Goal: Task Accomplishment & Management: Use online tool/utility

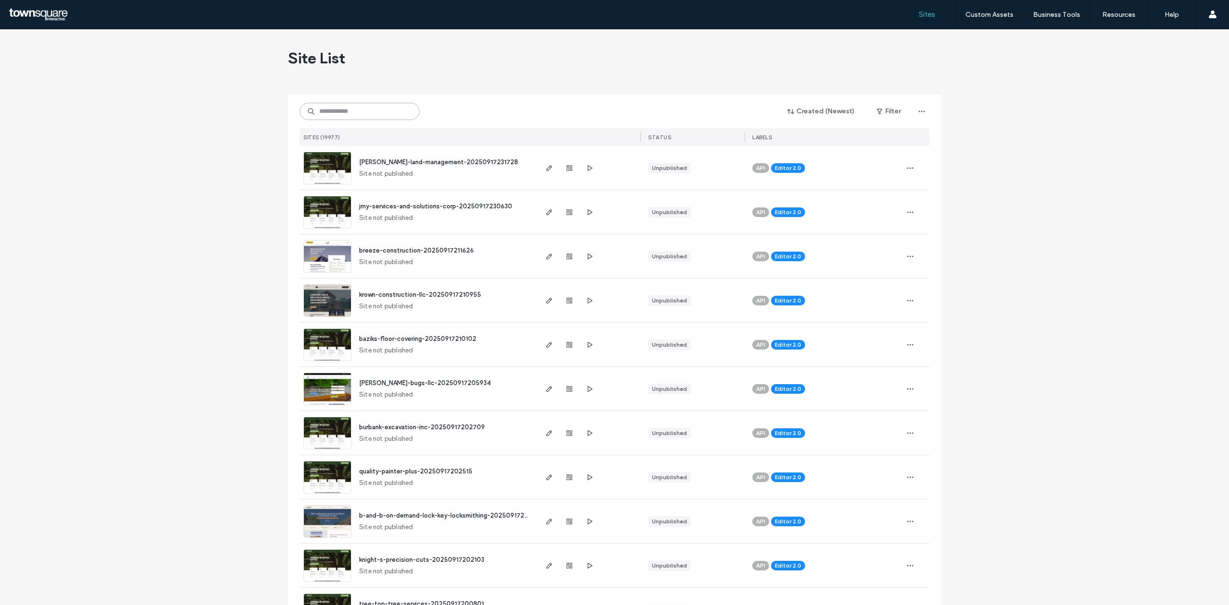
click at [321, 103] on input at bounding box center [360, 111] width 120 height 17
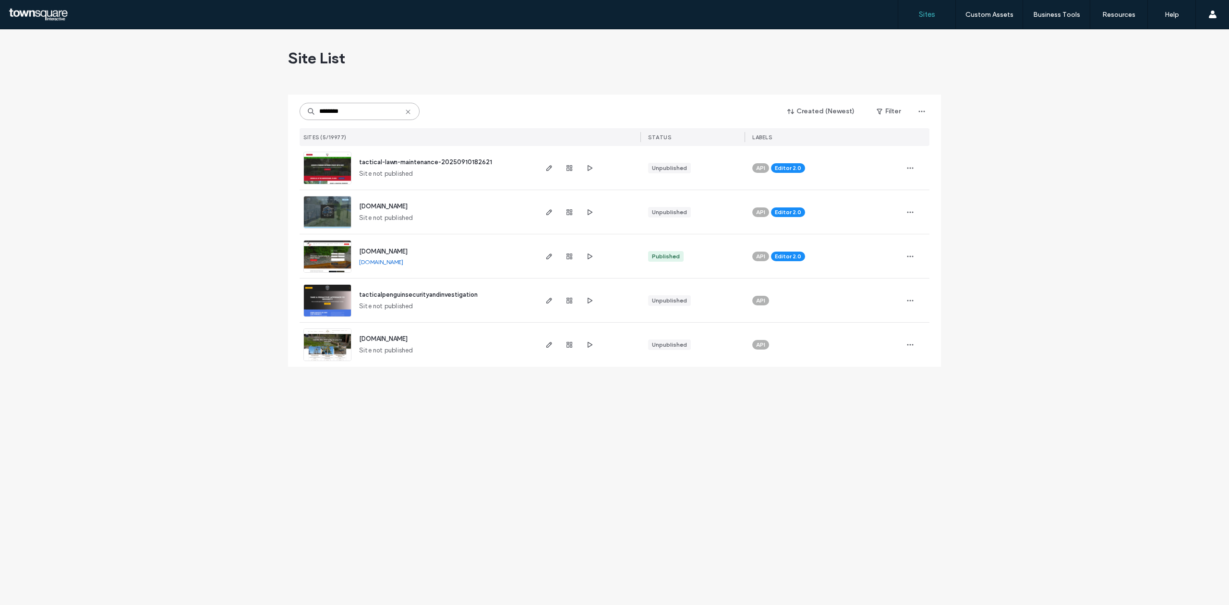
type input "********"
click at [320, 215] on img at bounding box center [327, 228] width 47 height 65
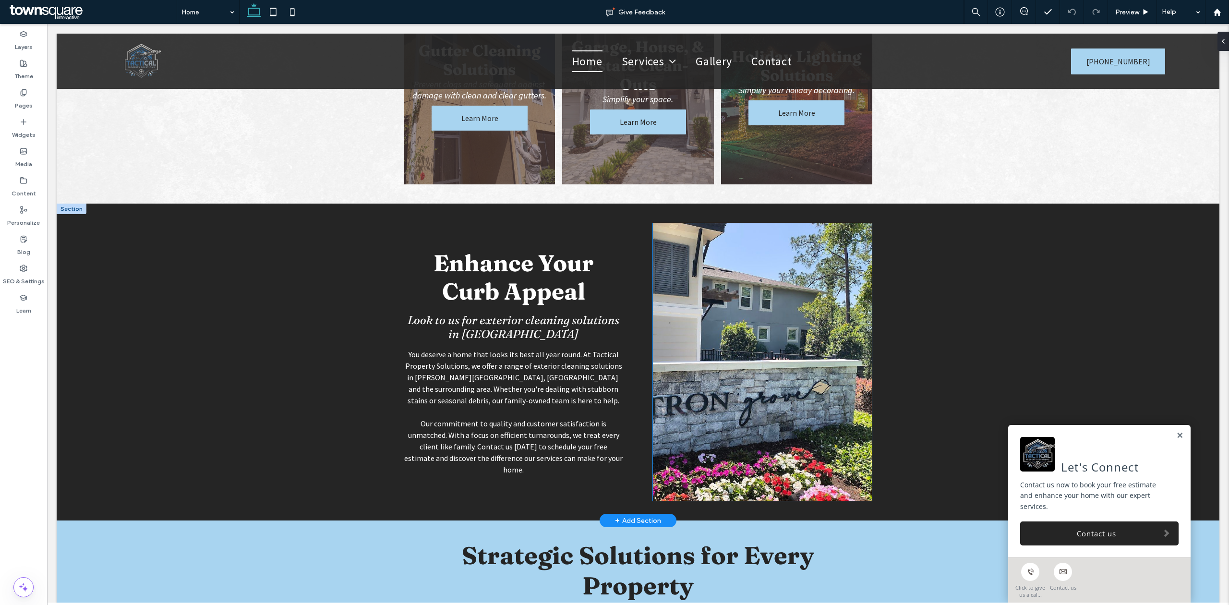
click at [796, 349] on img at bounding box center [762, 362] width 219 height 278
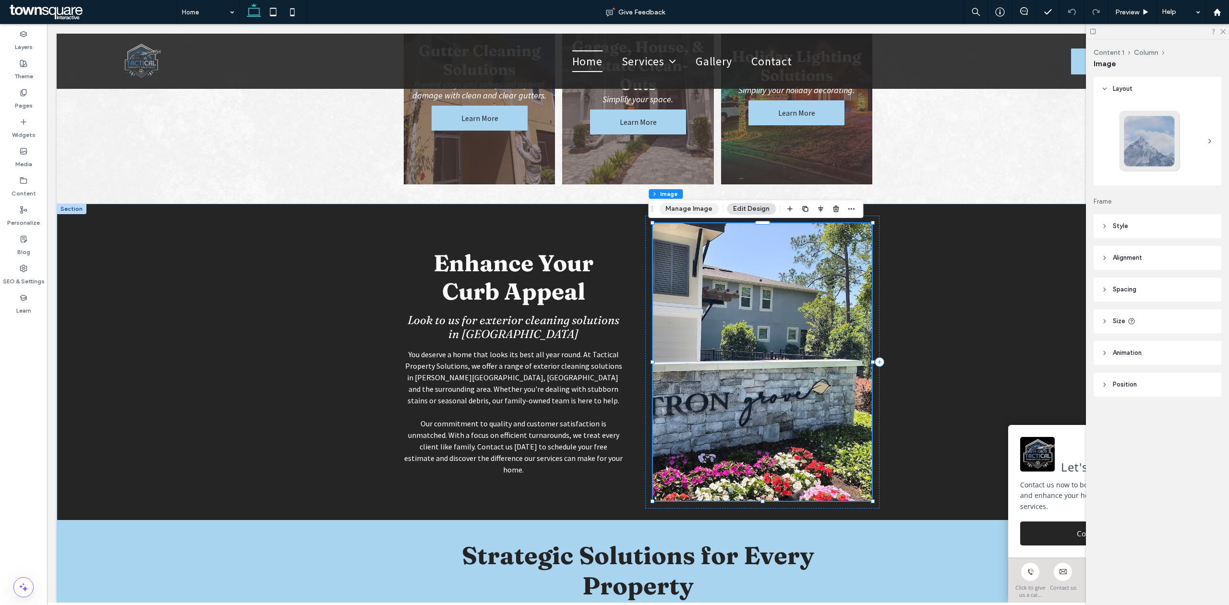
click at [710, 206] on button "Manage Image" at bounding box center [689, 209] width 60 height 12
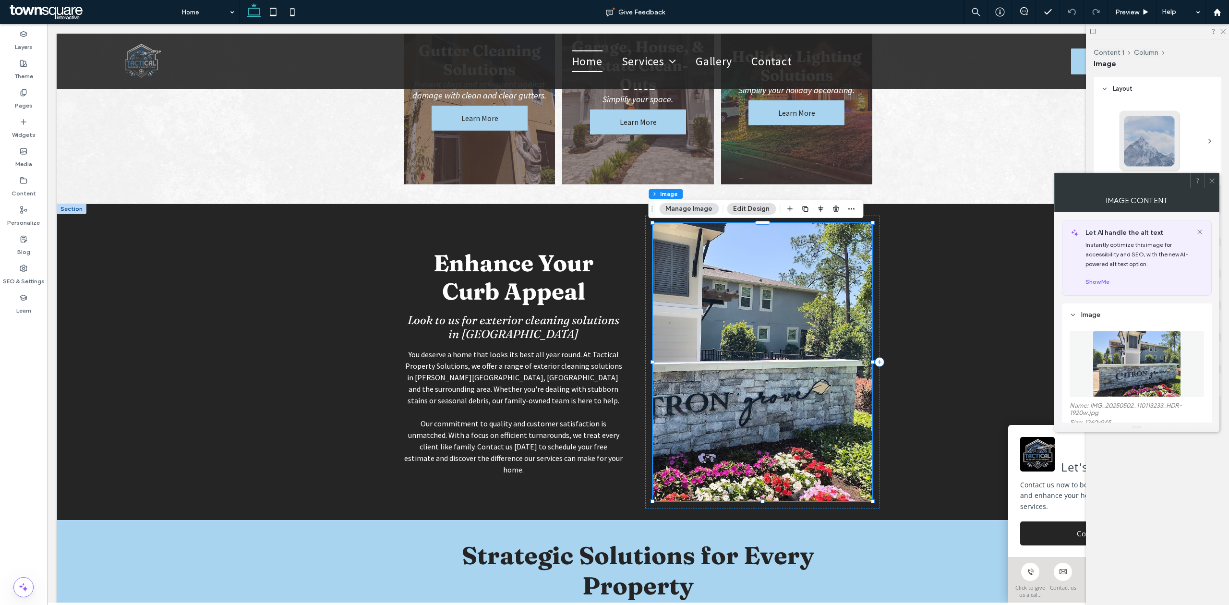
click at [710, 206] on button "Manage Image" at bounding box center [689, 209] width 60 height 12
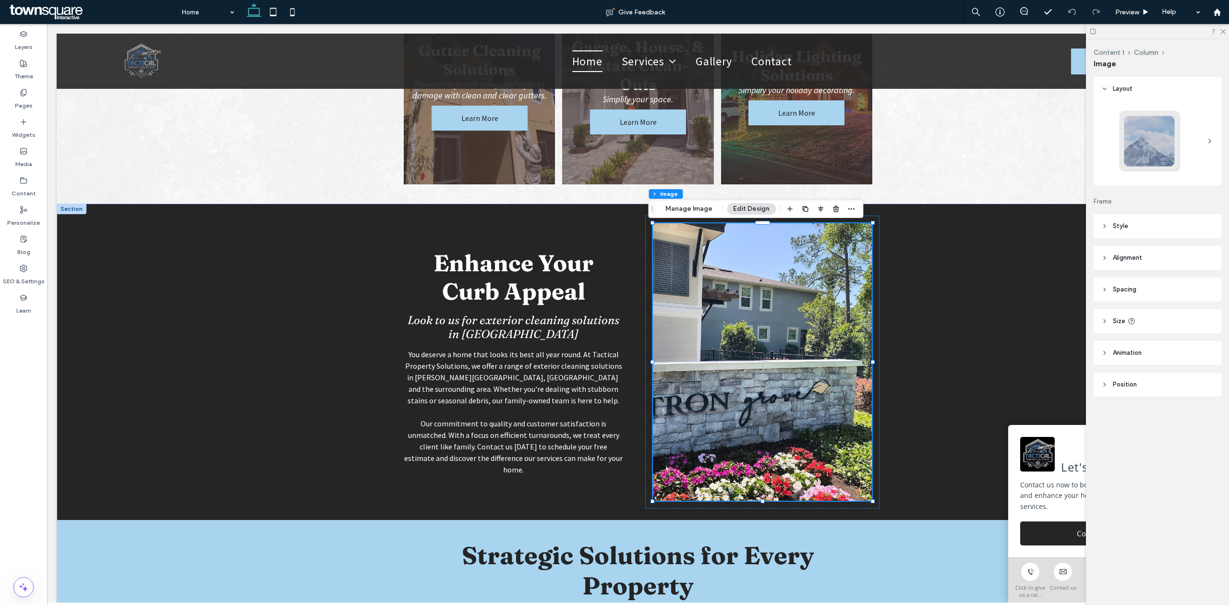
click at [1125, 231] on header "Style" at bounding box center [1158, 226] width 128 height 24
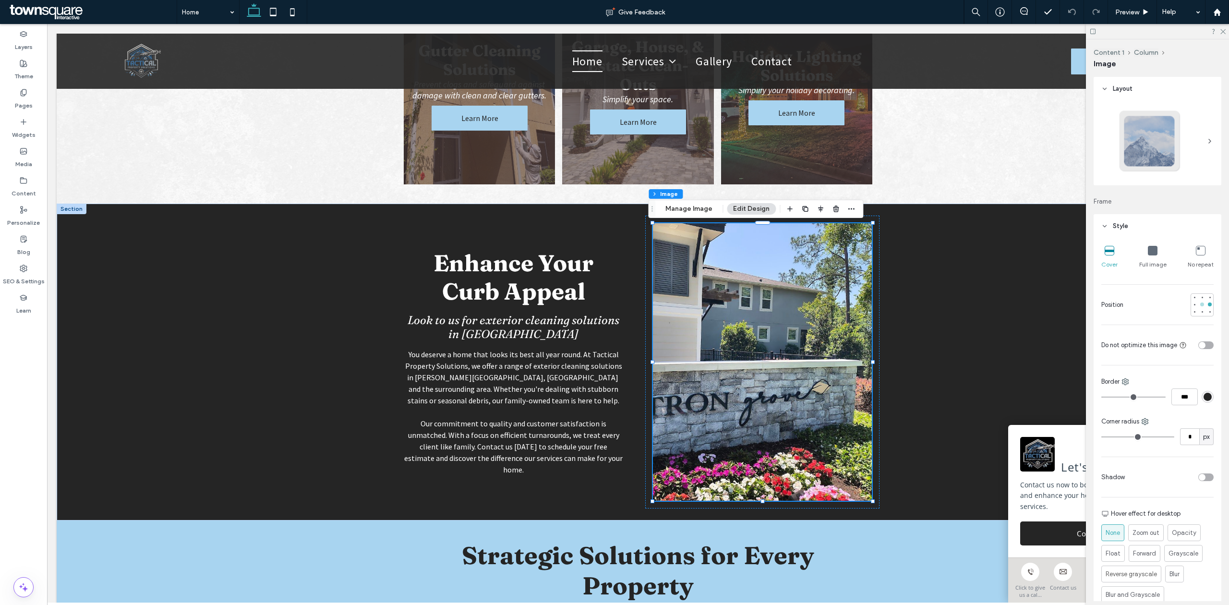
click at [1199, 304] on div at bounding box center [1202, 304] width 7 height 7
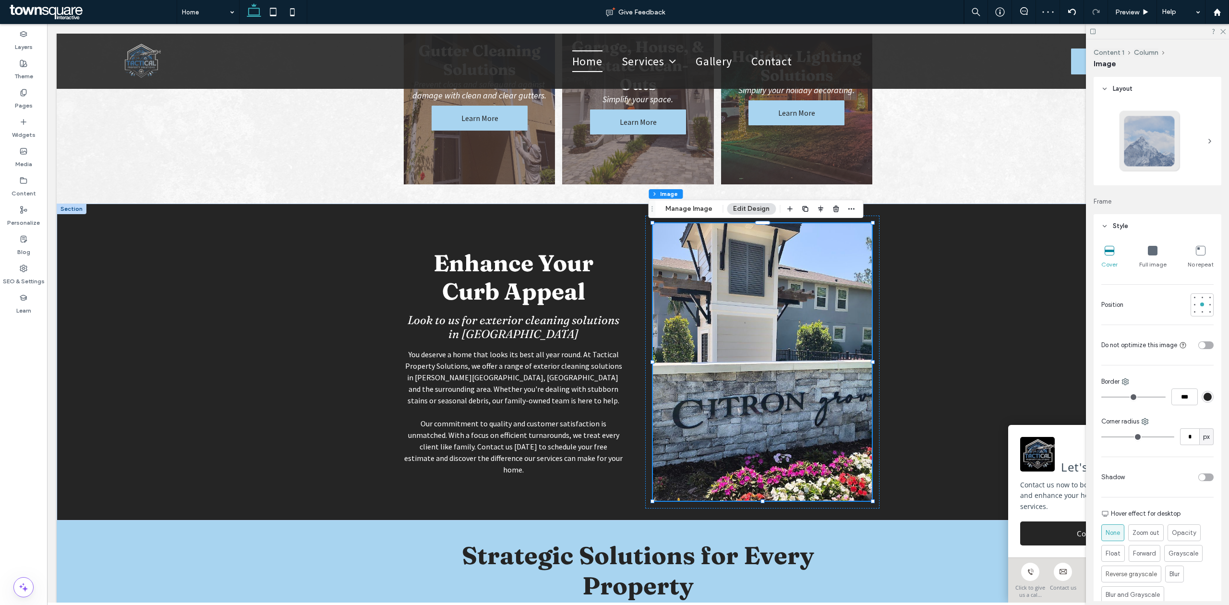
click at [1155, 254] on div "Full image" at bounding box center [1153, 257] width 27 height 31
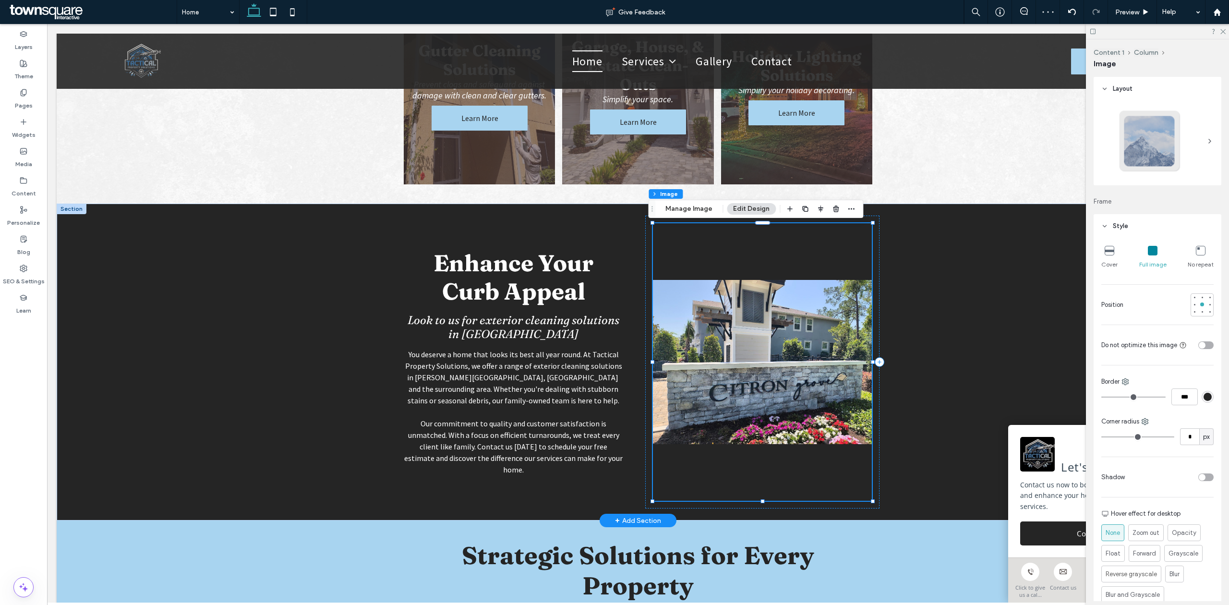
click at [864, 325] on img at bounding box center [762, 362] width 219 height 278
click at [934, 327] on div "Enhance Your Curb Appeal Look to us for exterior cleaning solutions in [GEOGRAP…" at bounding box center [638, 362] width 1163 height 317
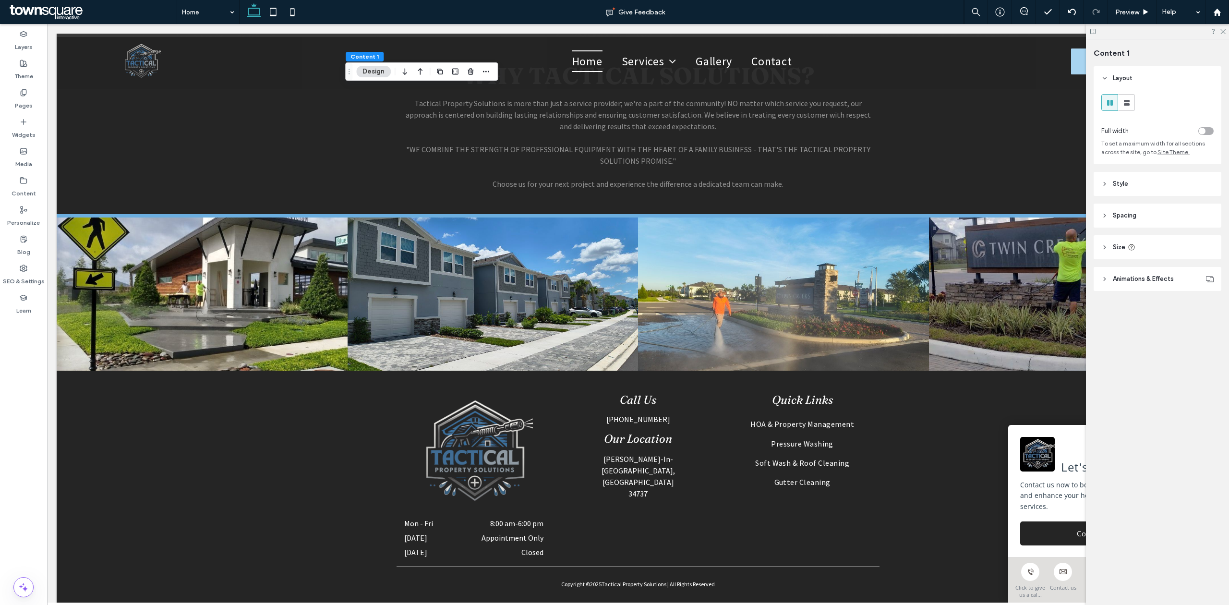
scroll to position [1829, 0]
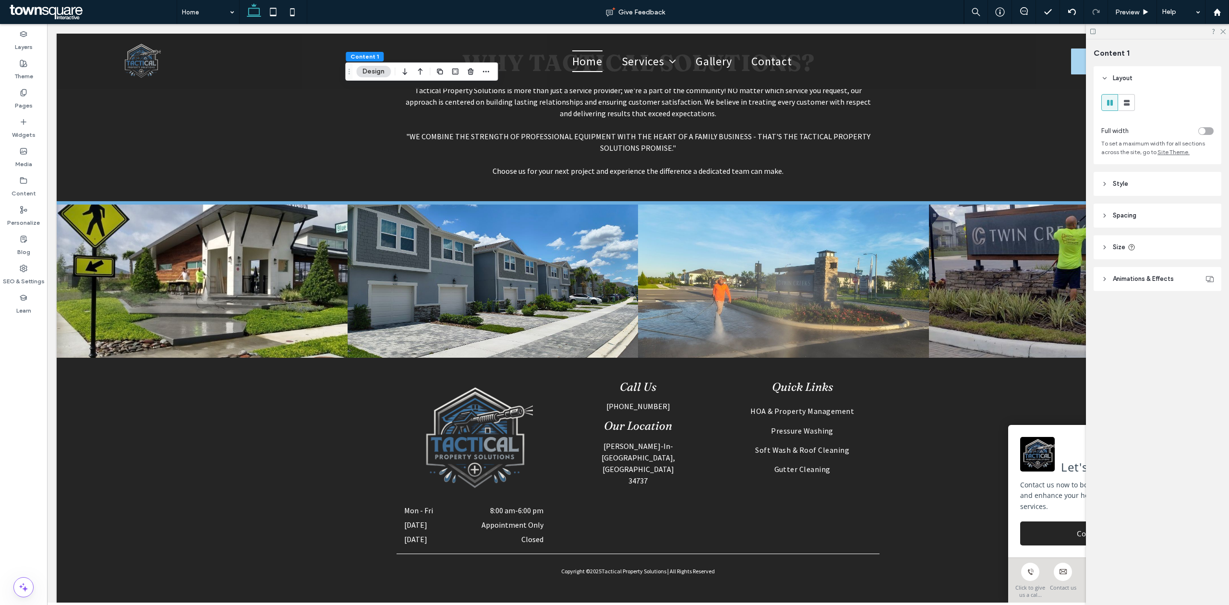
click at [1223, 31] on icon at bounding box center [1223, 31] width 6 height 6
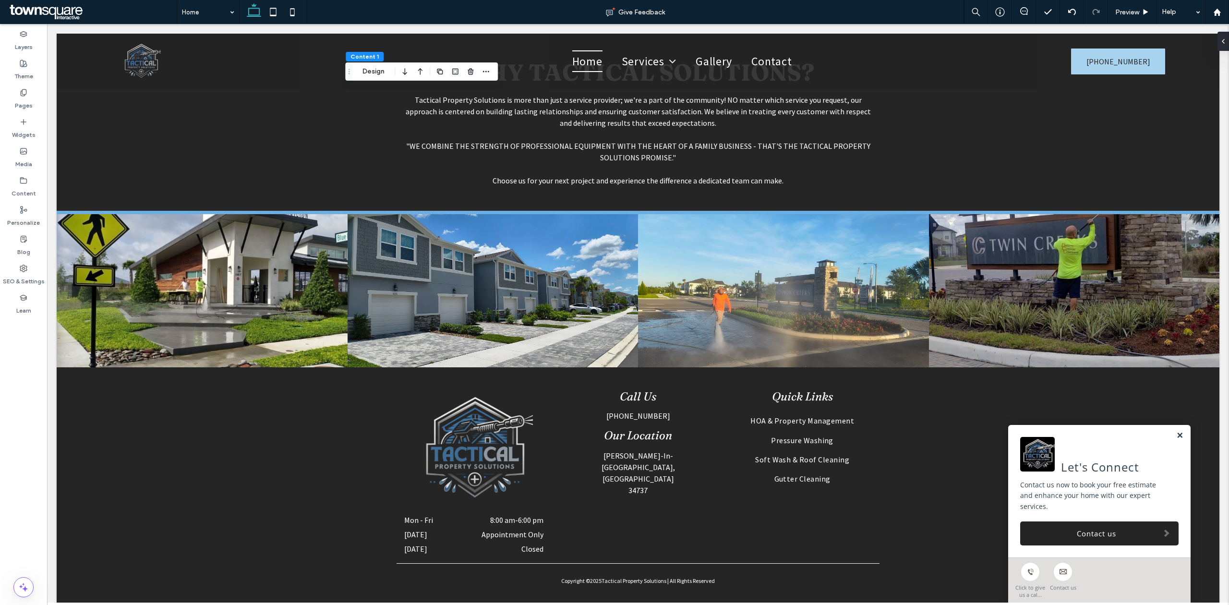
click at [1176, 440] on link at bounding box center [1179, 436] width 7 height 8
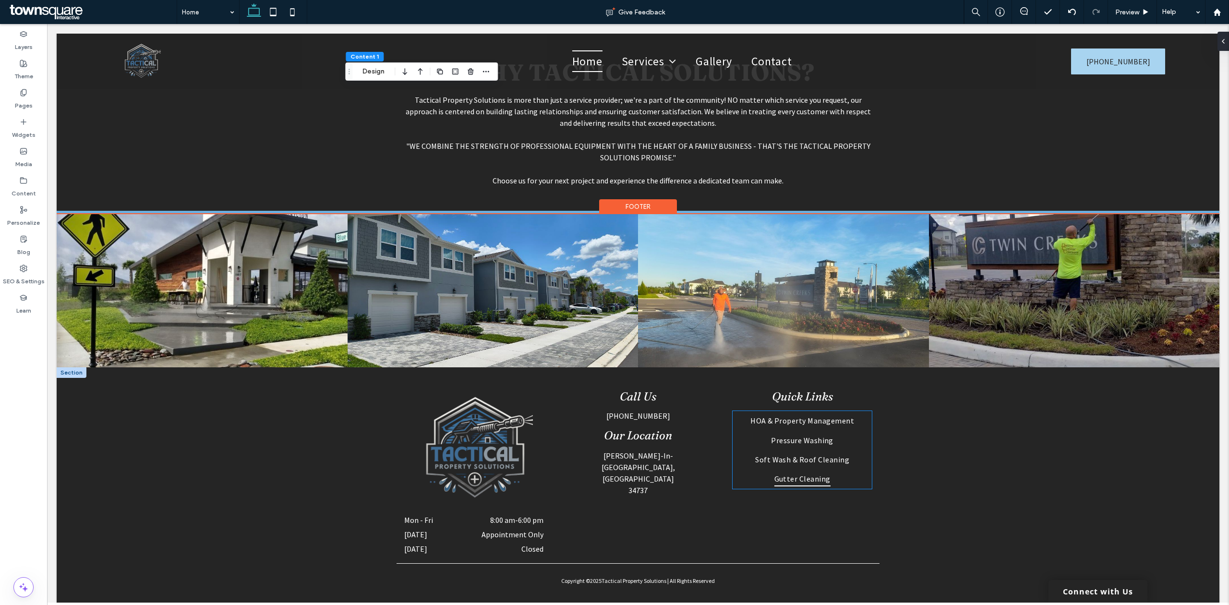
click at [849, 469] on link "Gutter Cleaning" at bounding box center [802, 478] width 139 height 19
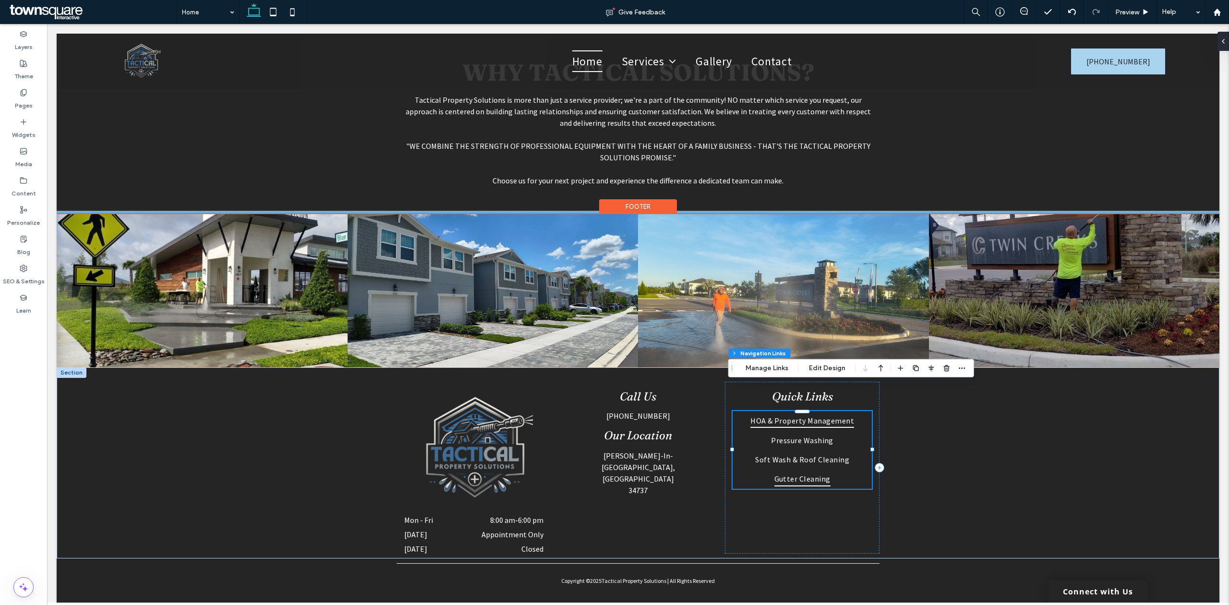
type input "***"
type input "****"
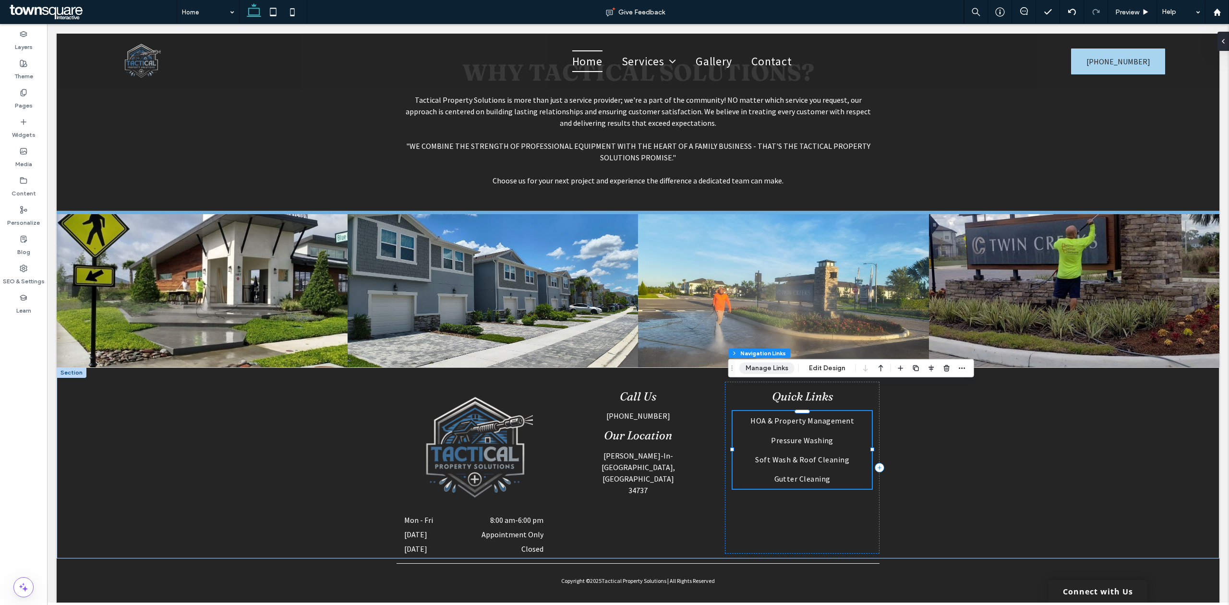
click at [786, 365] on button "Manage Links" at bounding box center [767, 369] width 55 height 12
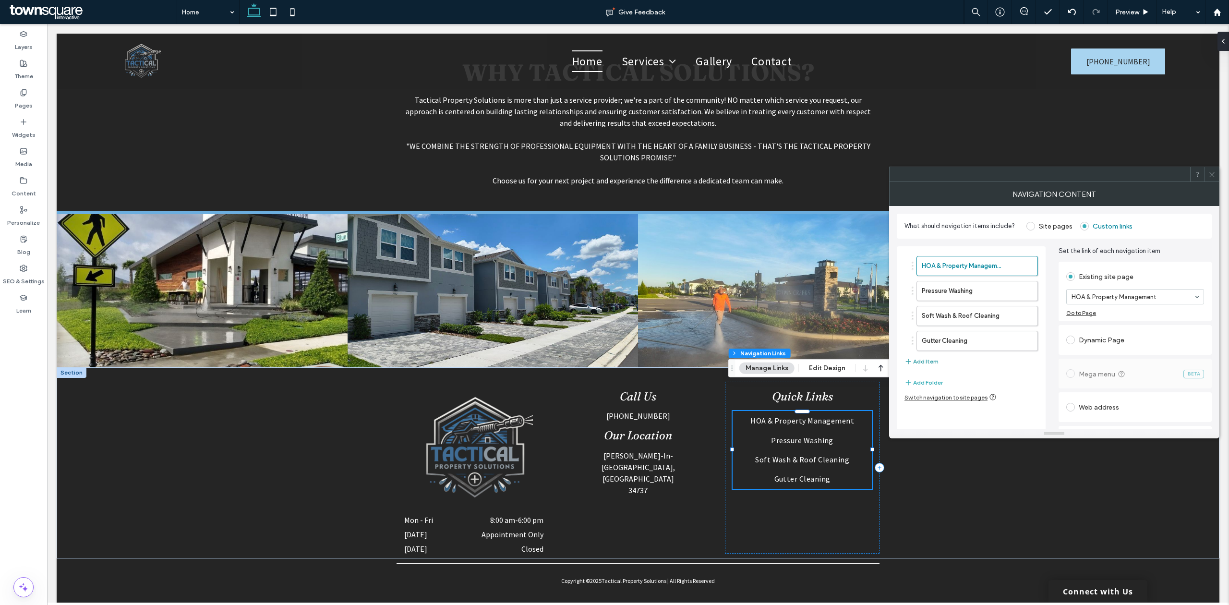
click at [934, 361] on button "Add Item" at bounding box center [922, 362] width 34 height 12
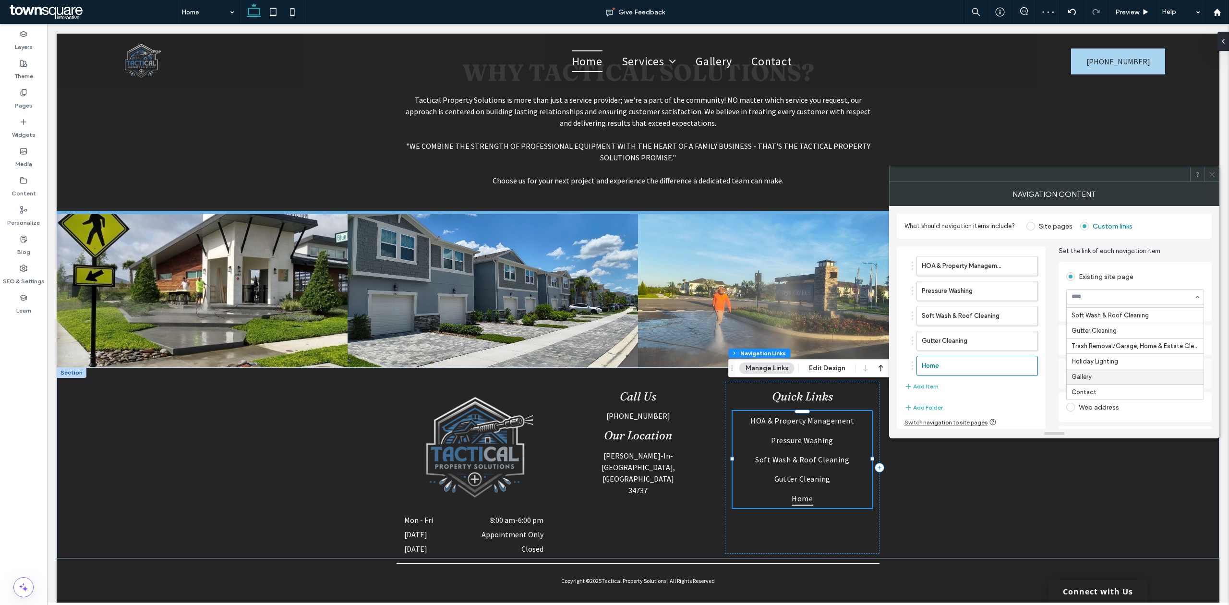
scroll to position [52, 0]
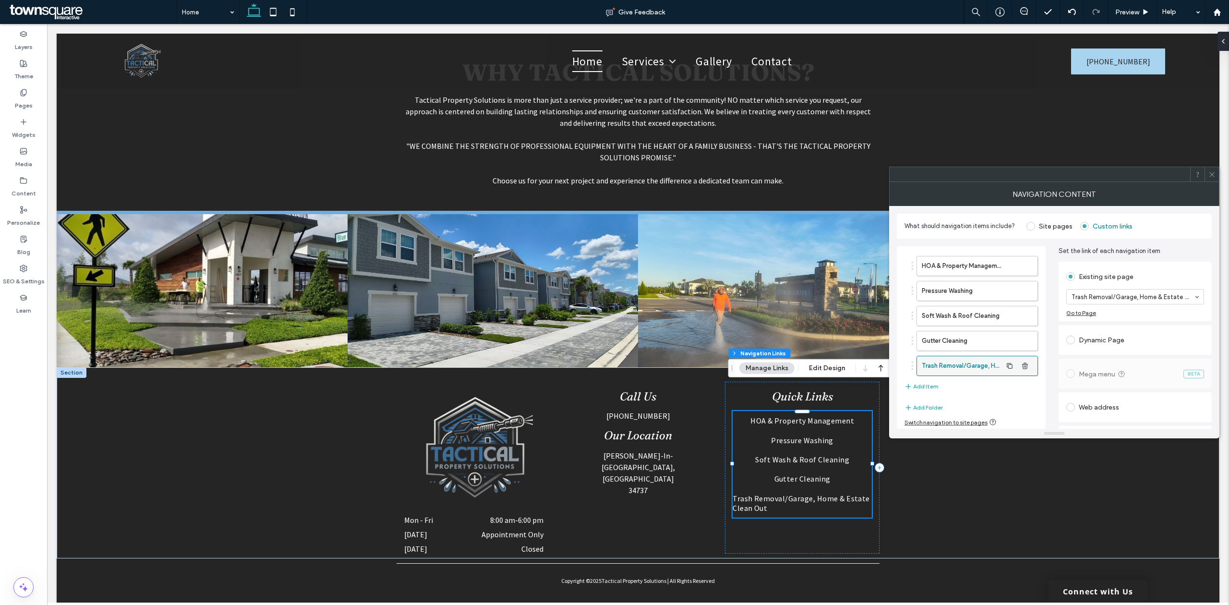
click at [967, 363] on label "Trash Removal/Garage, Home & Estate Clean Out" at bounding box center [962, 365] width 80 height 19
click at [22, 92] on use at bounding box center [23, 92] width 5 height 6
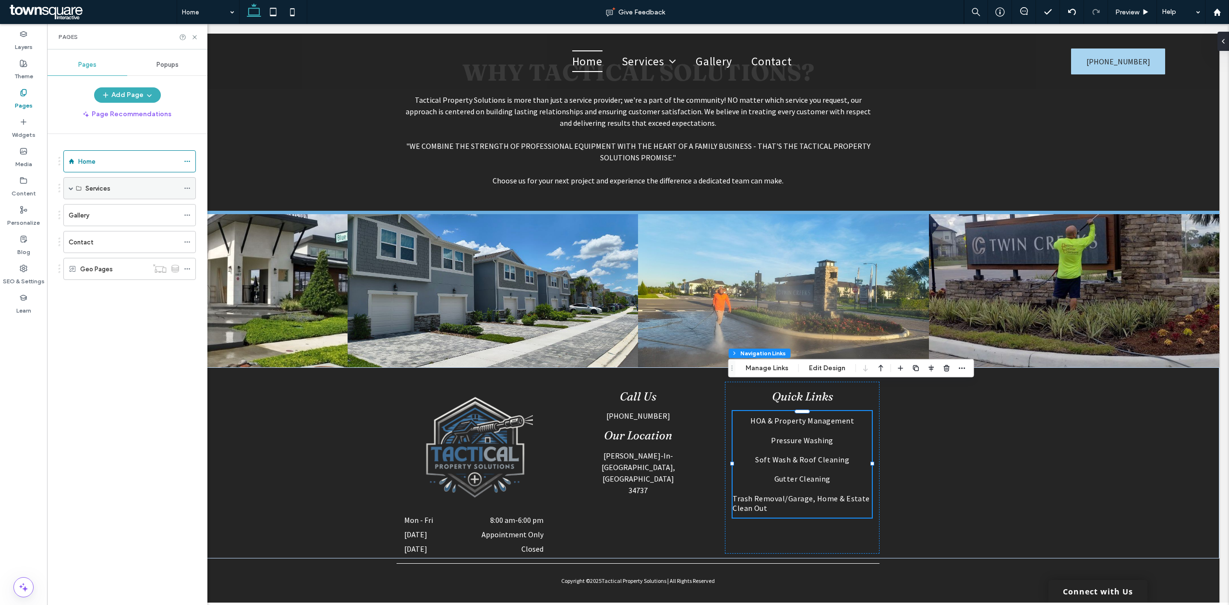
click at [69, 189] on span at bounding box center [71, 188] width 5 height 5
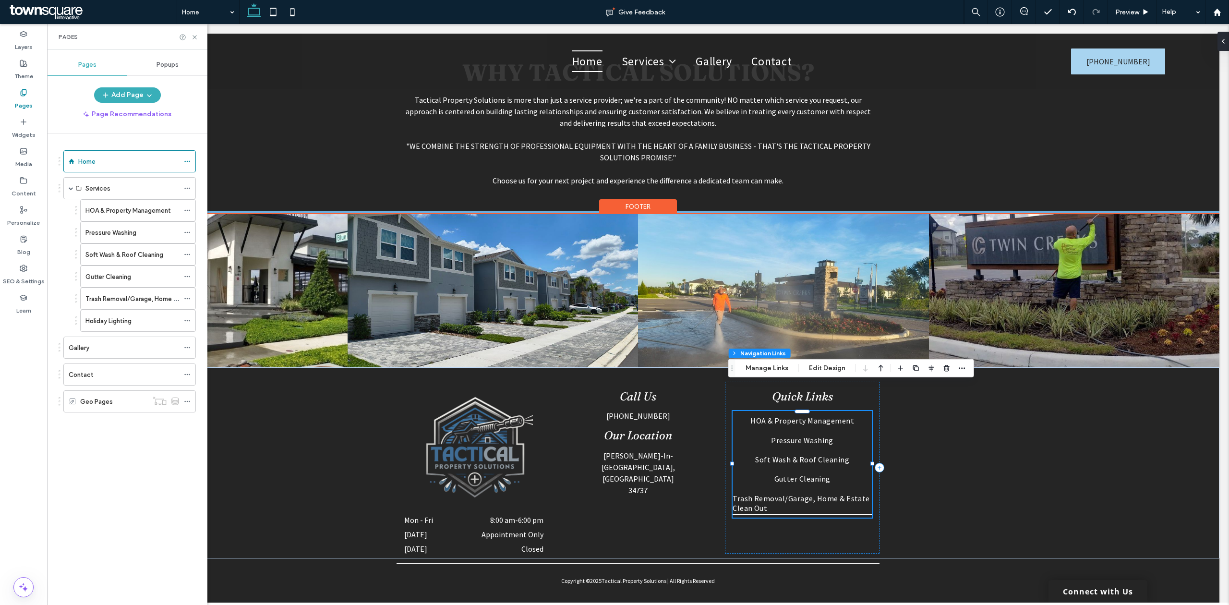
click at [791, 491] on span "Trash Removal/Garage, Home & Estate Clean Out" at bounding box center [802, 503] width 139 height 24
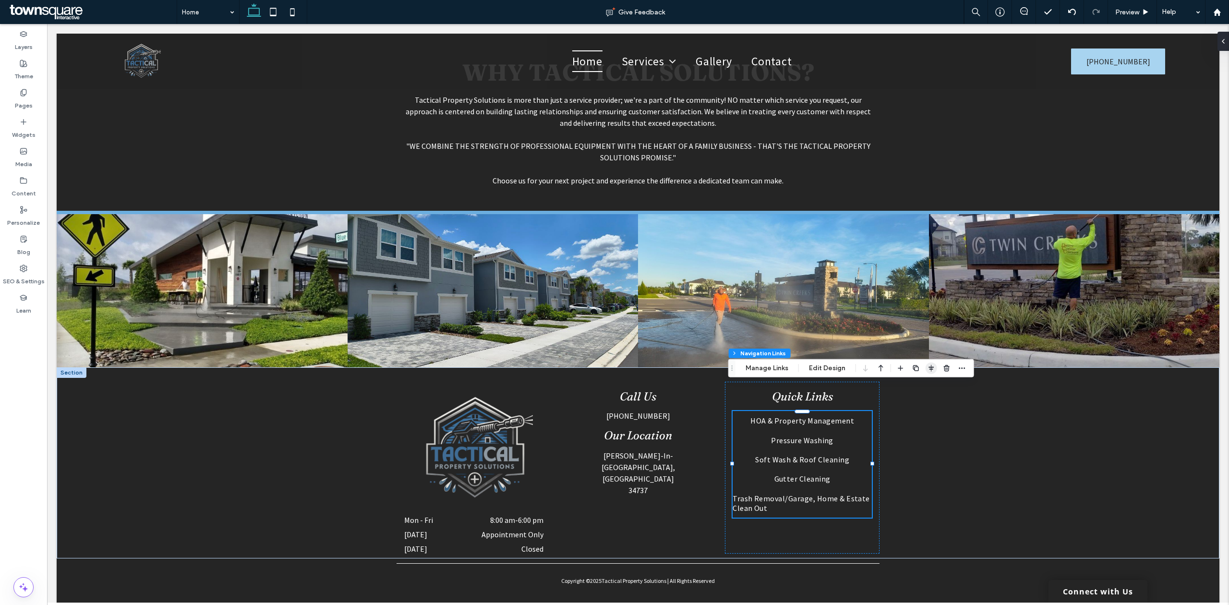
click at [926, 364] on span "button" at bounding box center [932, 369] width 12 height 12
click at [918, 386] on icon "center" at bounding box center [922, 387] width 8 height 8
click at [755, 363] on button "Manage Links" at bounding box center [767, 369] width 55 height 12
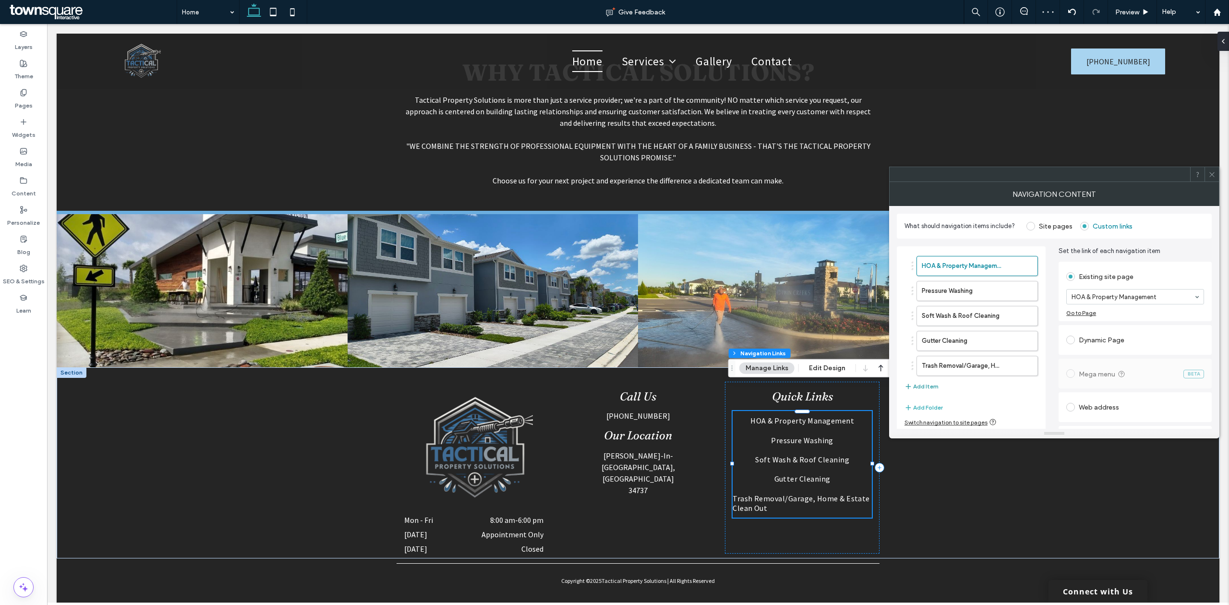
click at [932, 387] on button "Add Item" at bounding box center [922, 387] width 34 height 12
type input "*"
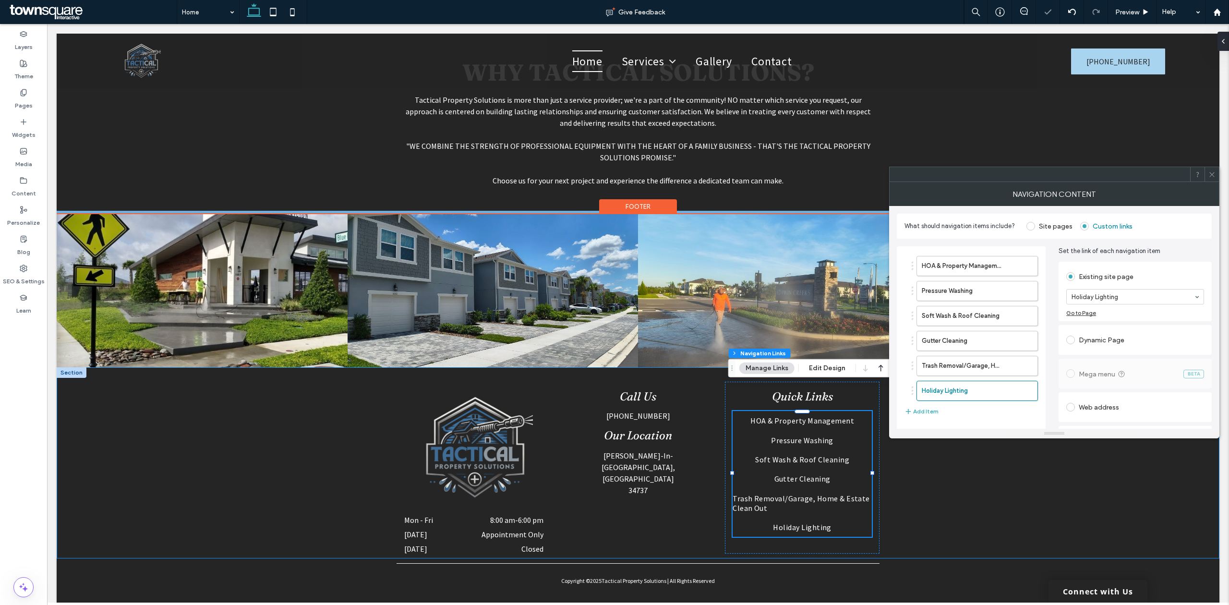
click at [1024, 481] on div "Call Us [PHONE_NUMBER] Our Location [PERSON_NAME][GEOGRAPHIC_DATA], [GEOGRAPHIC…" at bounding box center [638, 462] width 1163 height 191
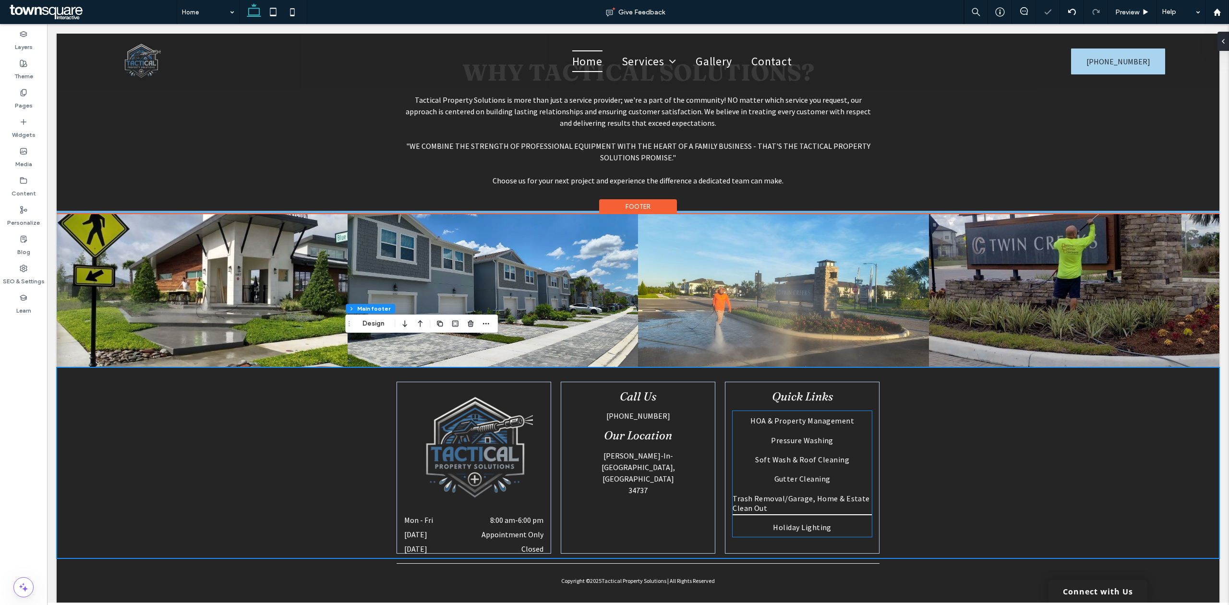
click at [825, 491] on span "Trash Removal/Garage, Home & Estate Clean Out" at bounding box center [802, 503] width 139 height 24
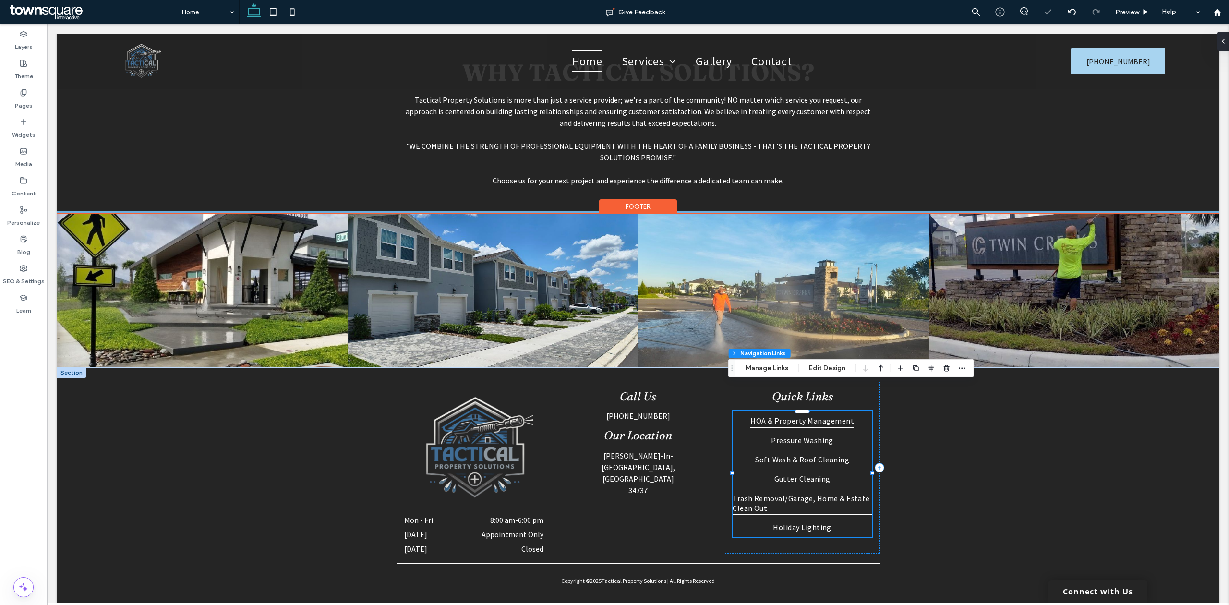
type input "***"
type input "****"
click at [825, 491] on span "Trash Removal/Garage, Home & Estate Clean Out" at bounding box center [802, 503] width 139 height 24
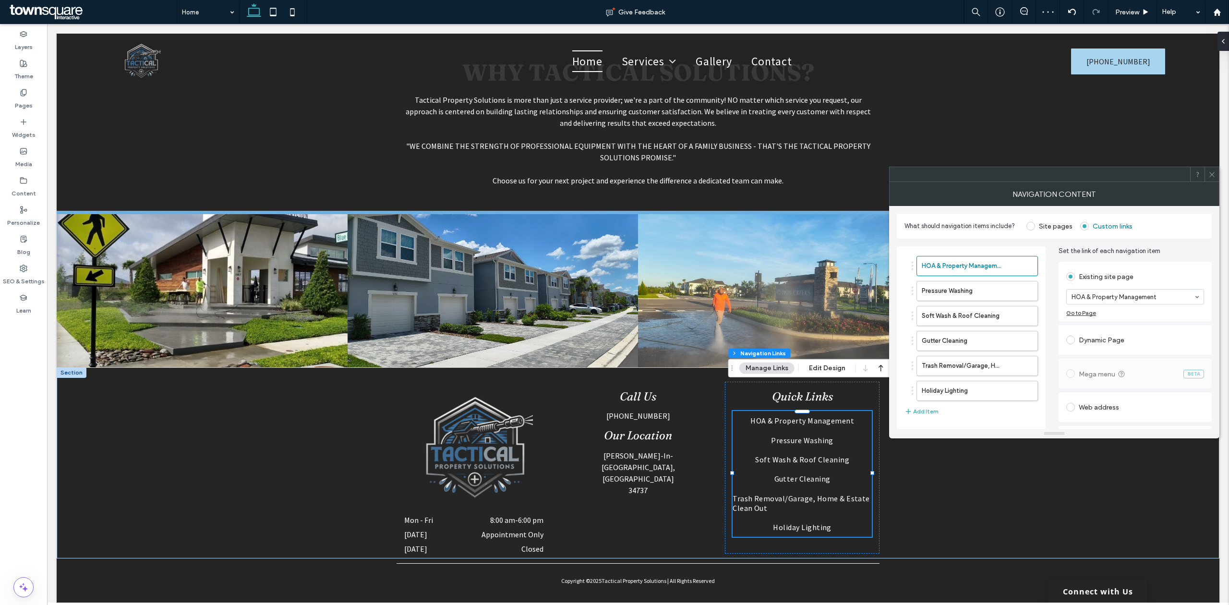
click at [1211, 173] on use at bounding box center [1212, 174] width 5 height 5
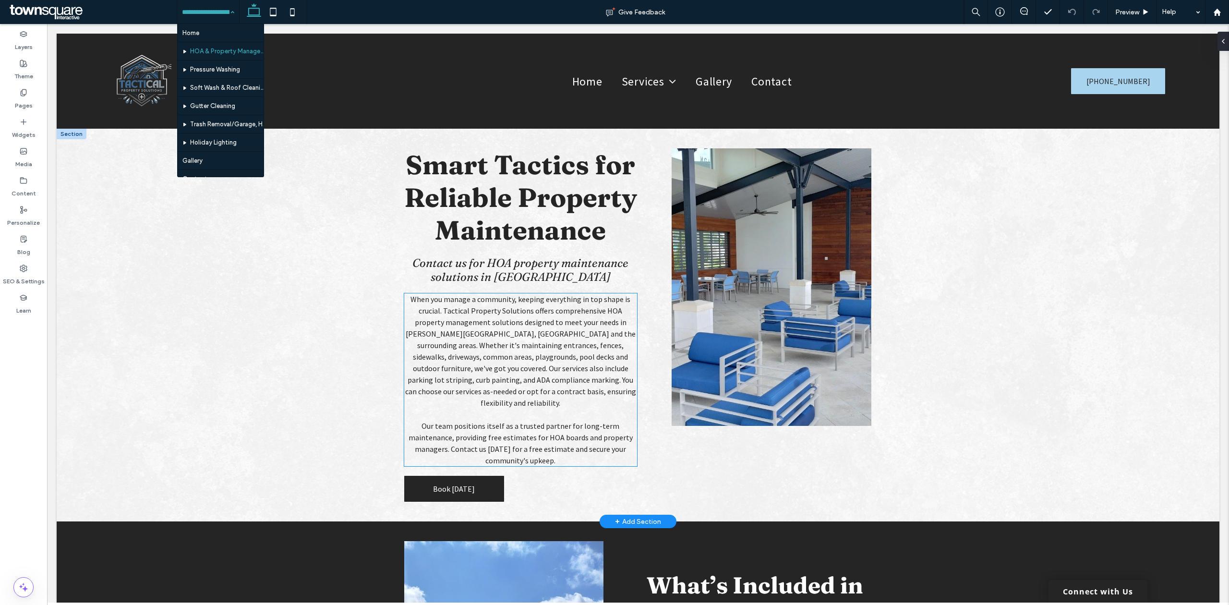
click at [592, 374] on span "When you manage a community, keeping everything in top shape is crucial. Tactic…" at bounding box center [520, 350] width 231 height 113
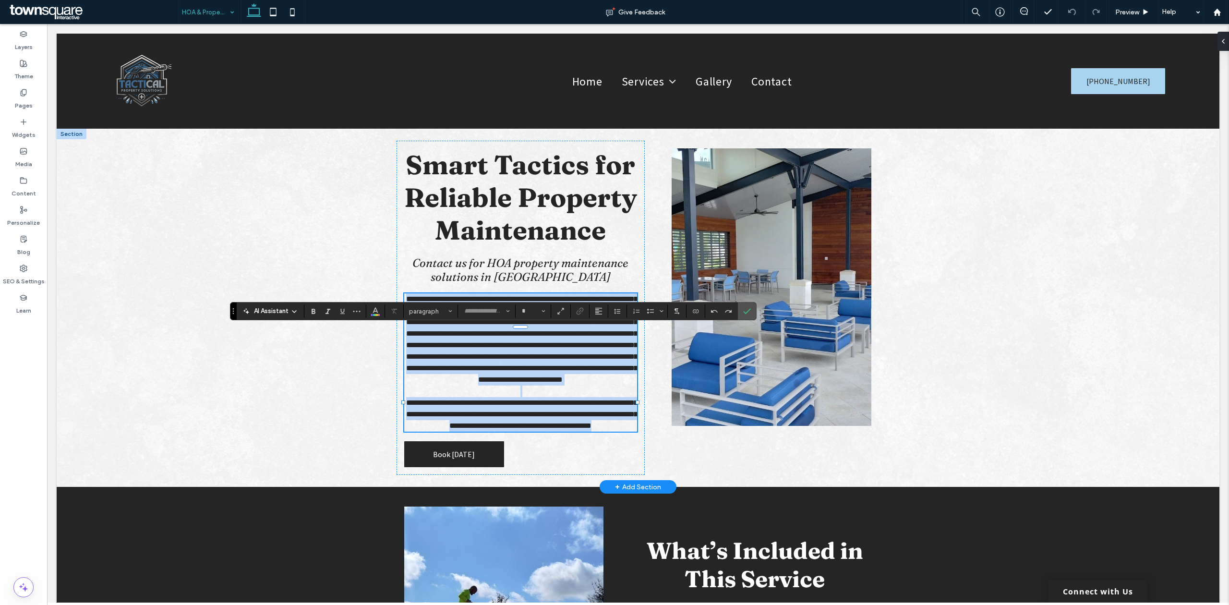
type input "**********"
type input "**"
click at [613, 365] on span "**********" at bounding box center [521, 339] width 231 height 88
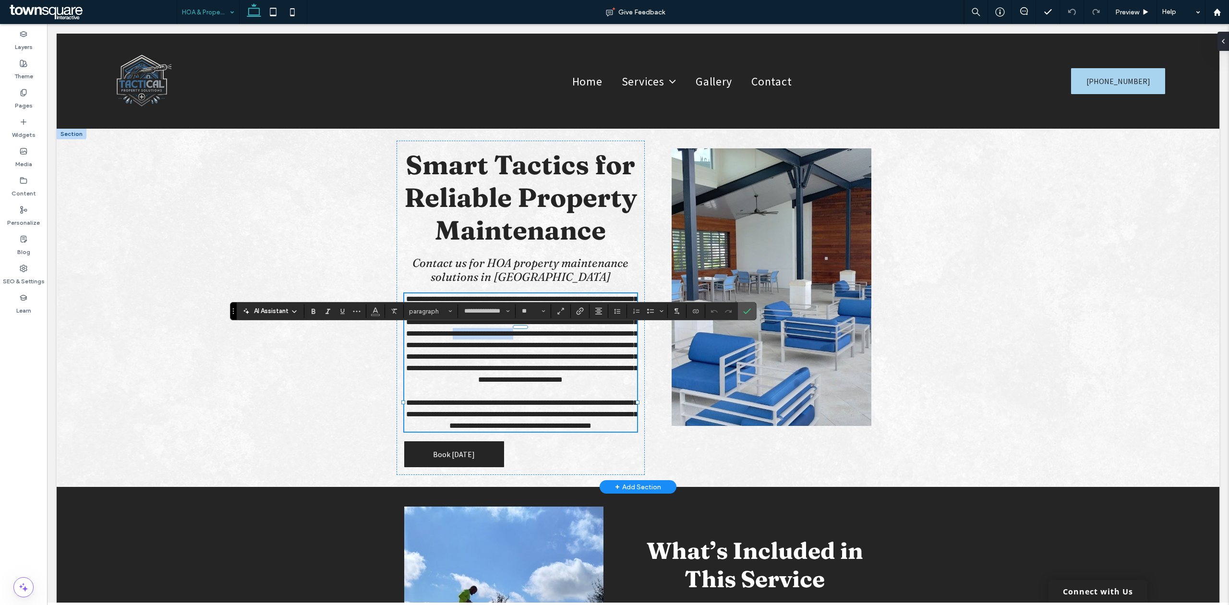
drag, startPoint x: 586, startPoint y: 369, endPoint x: 435, endPoint y: 379, distance: 151.6
click at [435, 379] on span "**********" at bounding box center [521, 339] width 231 height 88
click at [751, 318] on span "Confirm" at bounding box center [747, 311] width 8 height 16
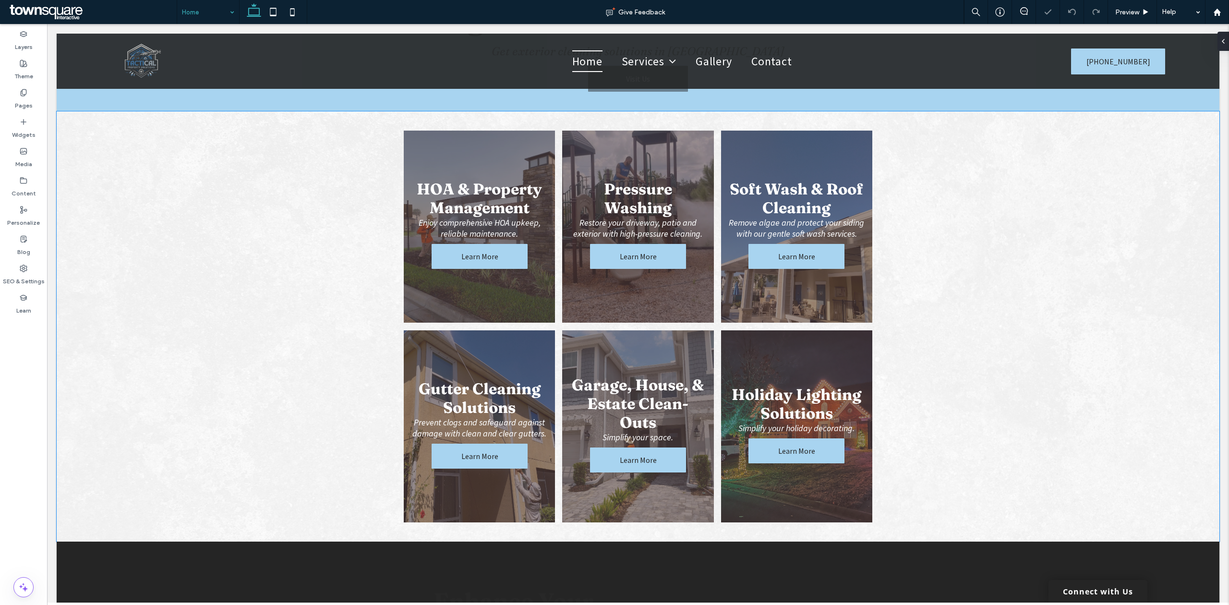
scroll to position [512, 0]
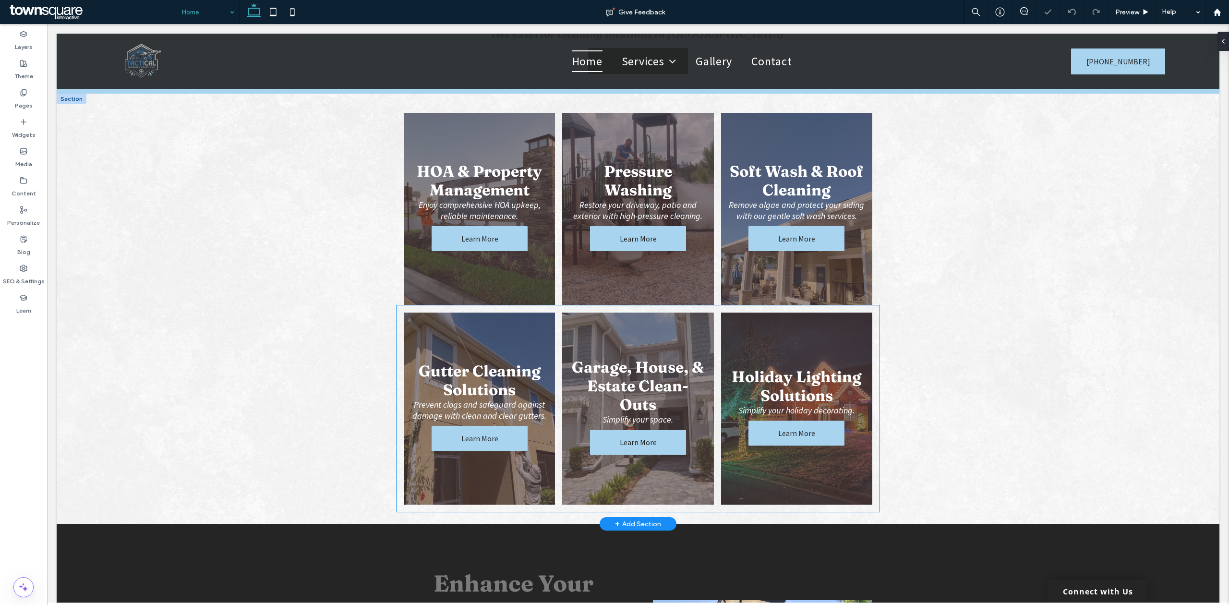
click at [591, 367] on link at bounding box center [638, 409] width 160 height 204
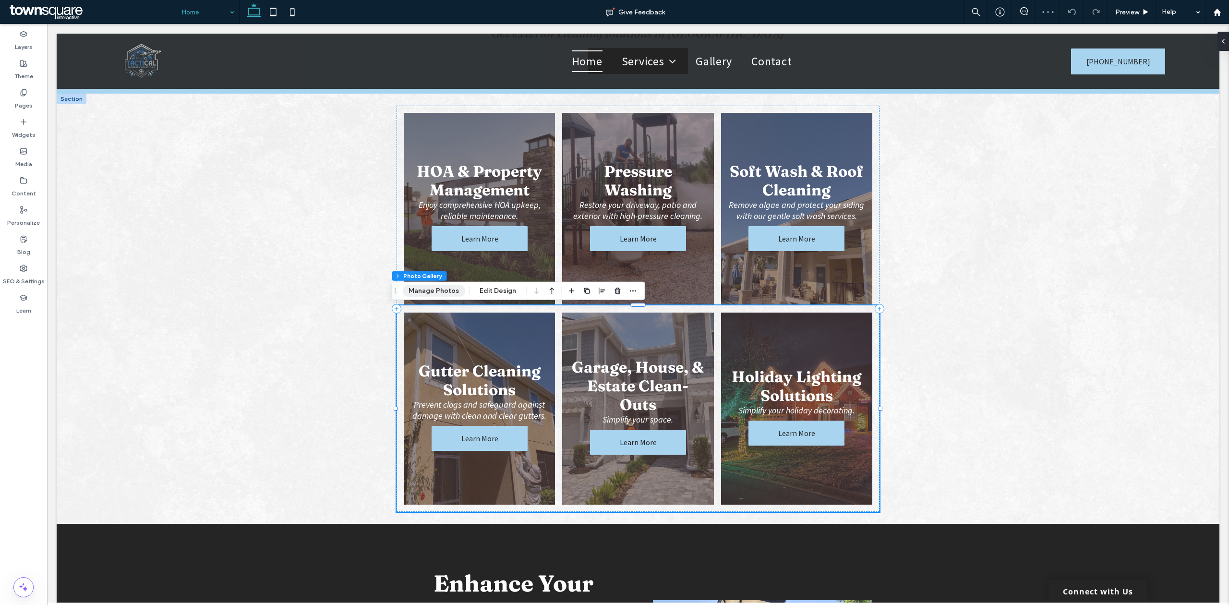
click at [437, 292] on button "Manage Photos" at bounding box center [433, 291] width 63 height 12
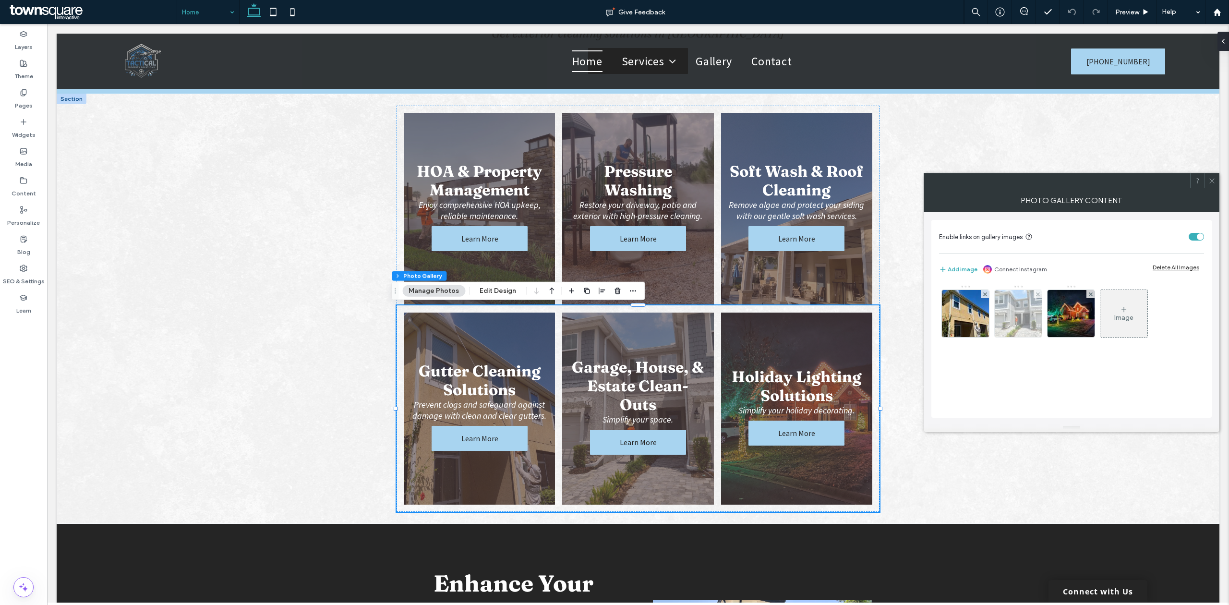
click at [1025, 320] on img at bounding box center [1018, 313] width 63 height 47
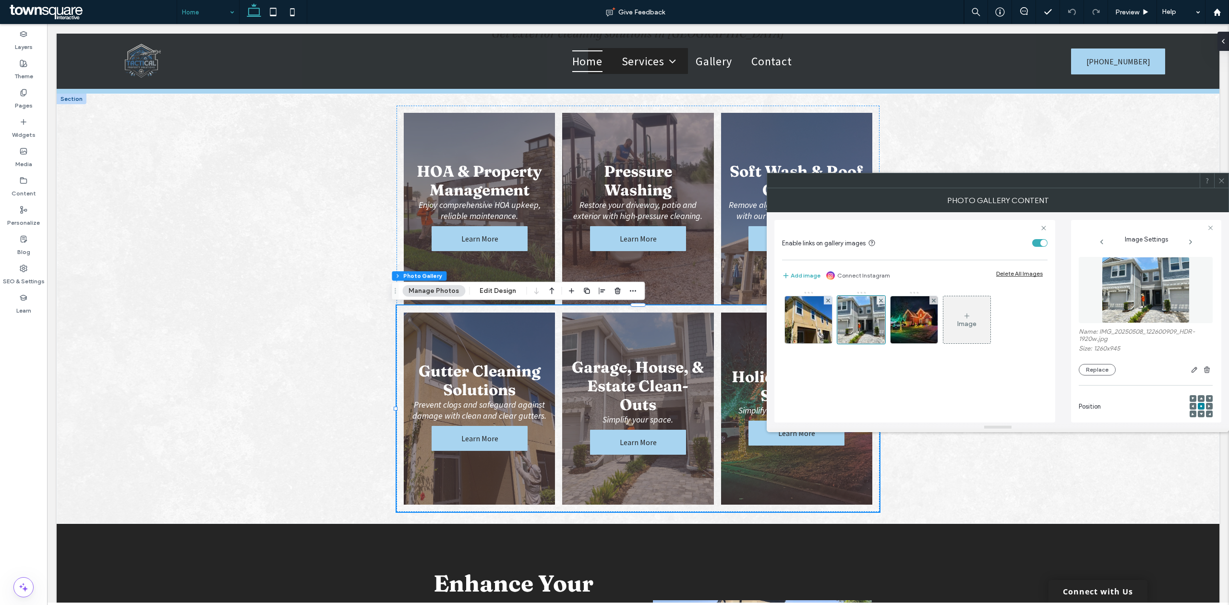
scroll to position [0, 0]
click at [1101, 369] on button "Replace" at bounding box center [1097, 370] width 37 height 12
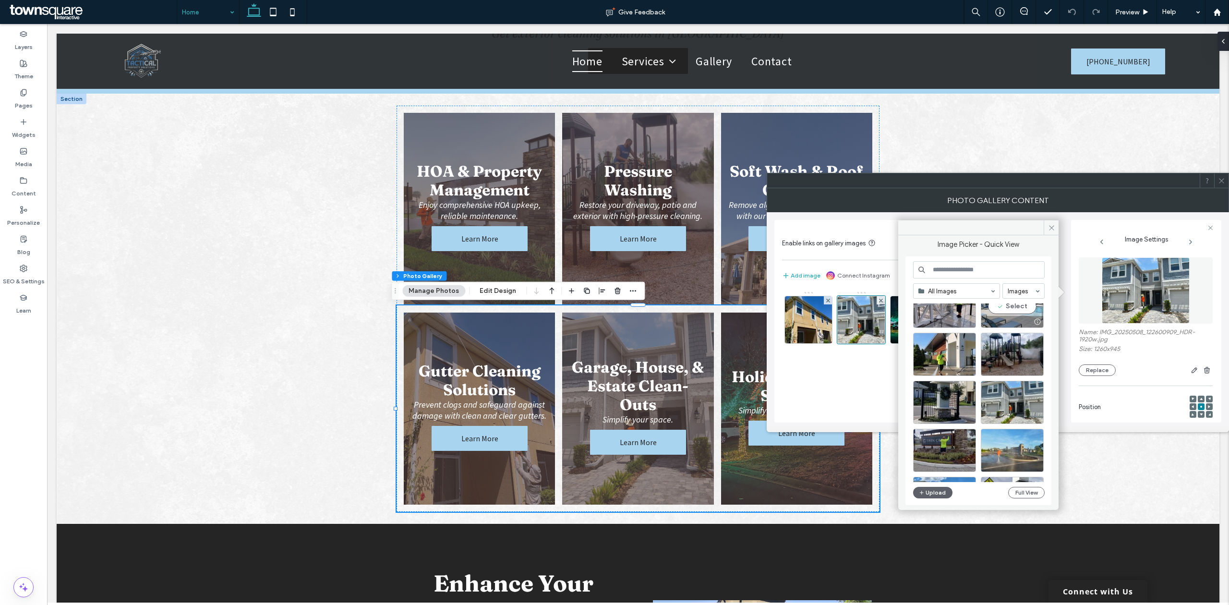
scroll to position [2397, 0]
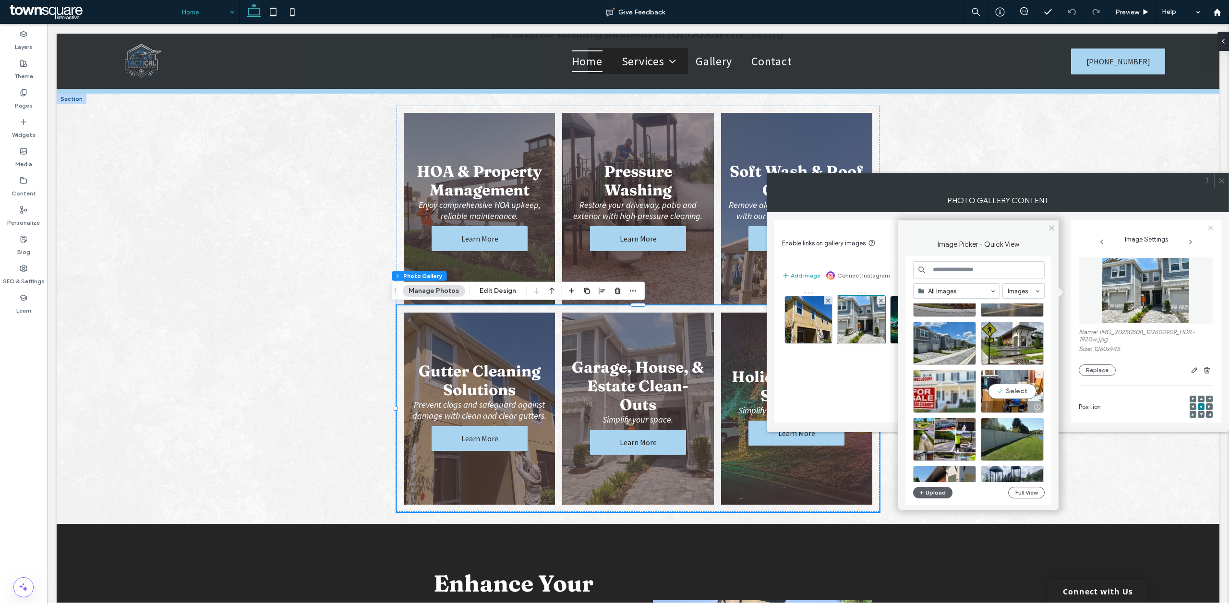
click at [995, 389] on div "Select" at bounding box center [1012, 391] width 63 height 43
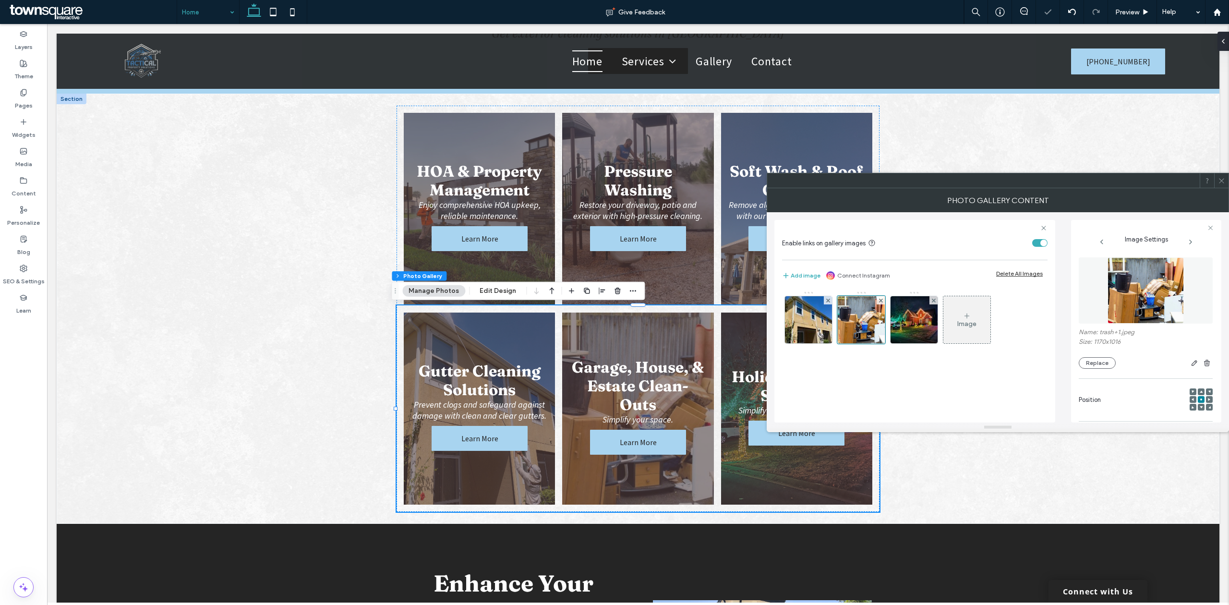
click at [1224, 187] on span at bounding box center [1221, 180] width 7 height 14
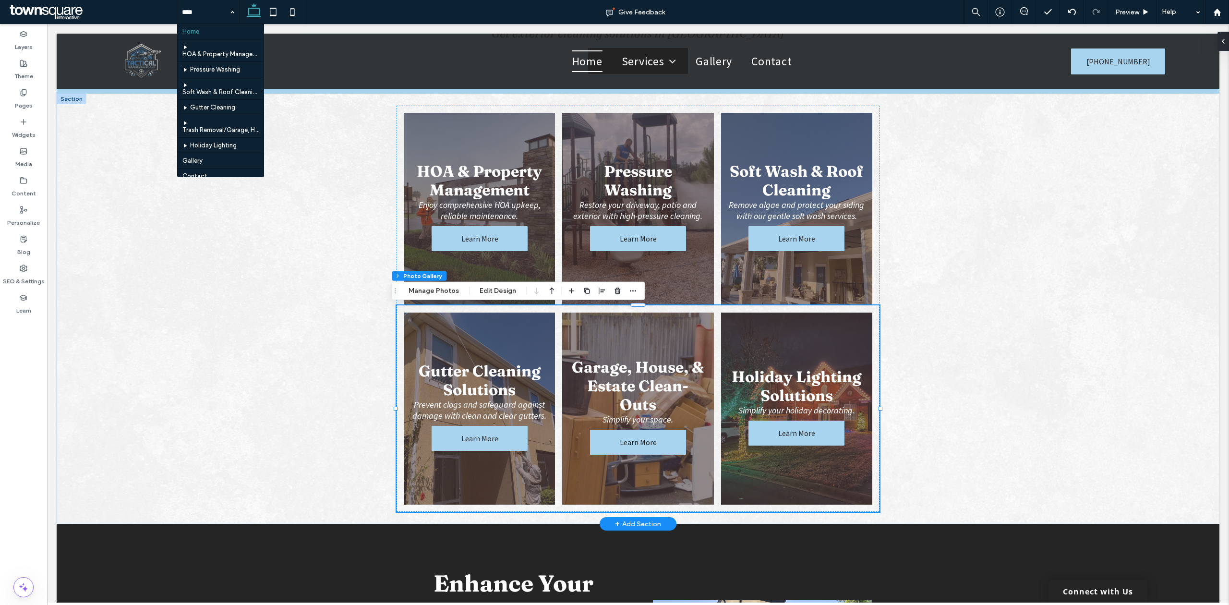
click at [351, 158] on div "HOA & Property Management Enjoy comprehensive HOA upkeep, reliable maintenance.…" at bounding box center [638, 309] width 576 height 430
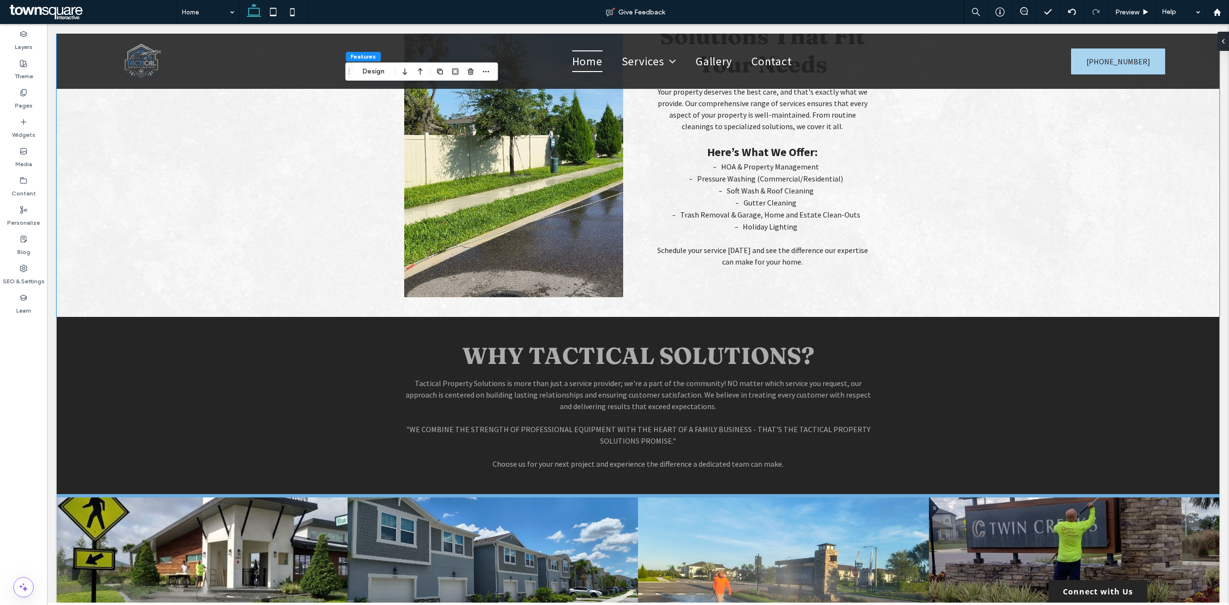
scroll to position [1537, 0]
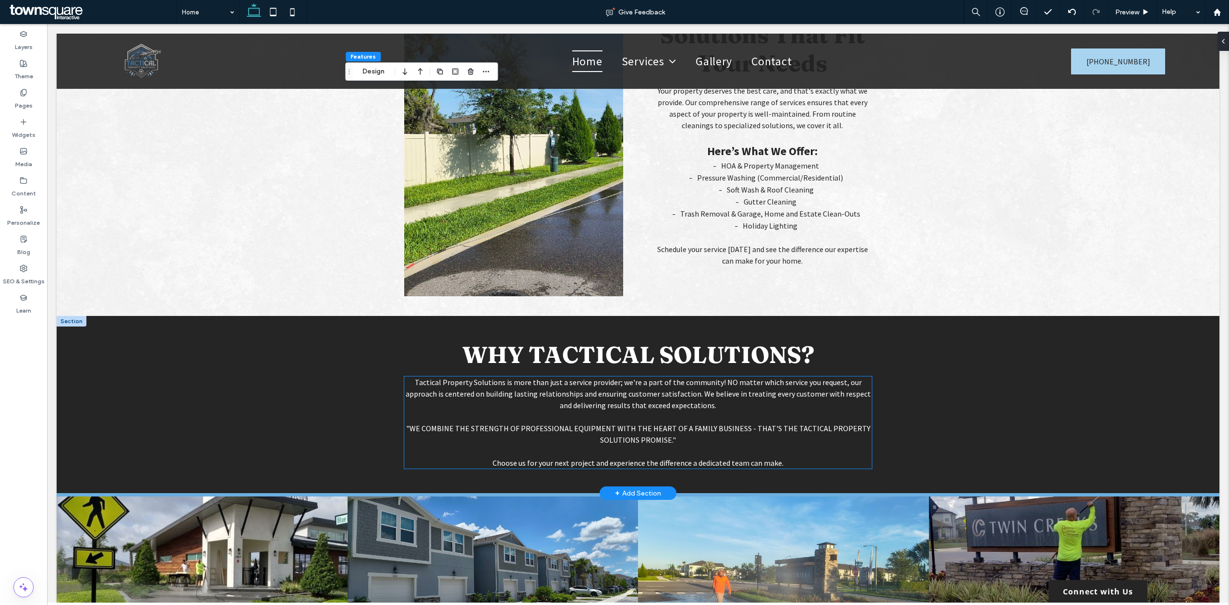
drag, startPoint x: 707, startPoint y: 360, endPoint x: 713, endPoint y: 359, distance: 5.3
click at [707, 377] on span "is more than just a service provider; we're a part of the community! NO matter …" at bounding box center [638, 393] width 465 height 33
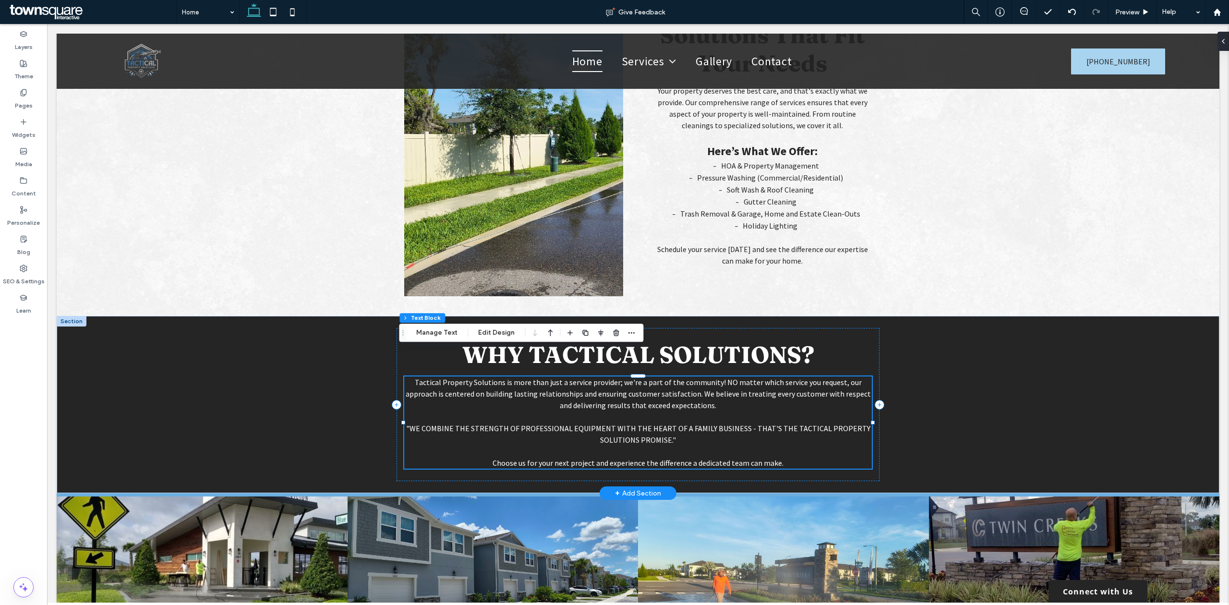
click at [713, 376] on p "Tactical Property Solutions is more than just a service provider; we're a part …" at bounding box center [638, 393] width 468 height 35
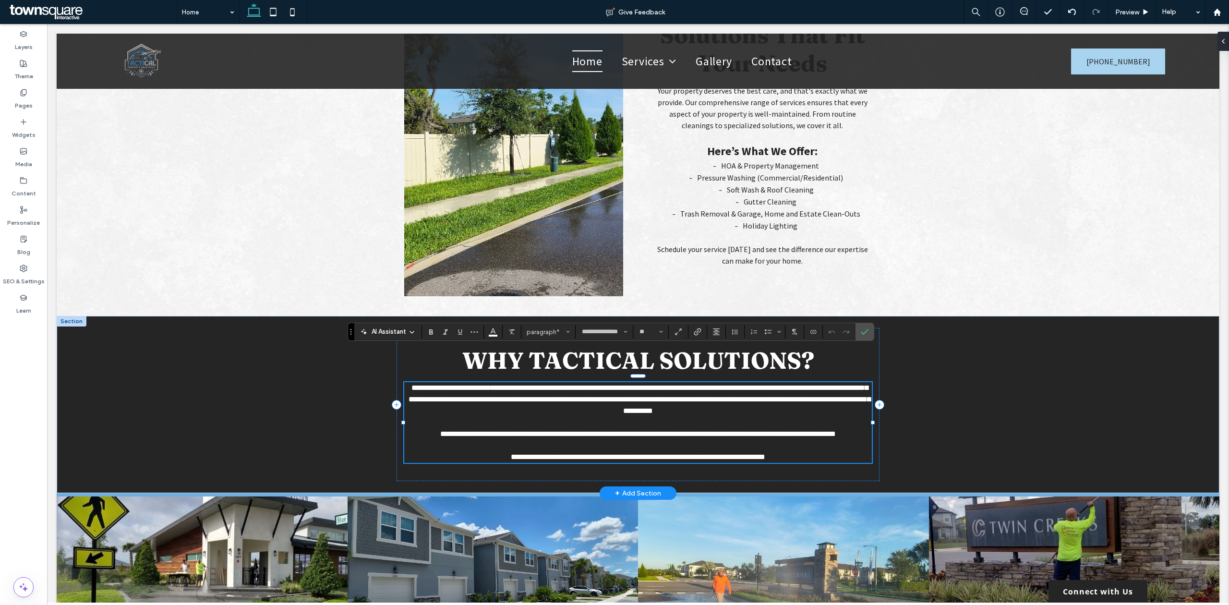
click at [715, 384] on span "**********" at bounding box center [640, 399] width 462 height 30
click at [709, 384] on span "**********" at bounding box center [640, 399] width 462 height 30
click at [869, 326] on span "Confirm" at bounding box center [865, 332] width 8 height 16
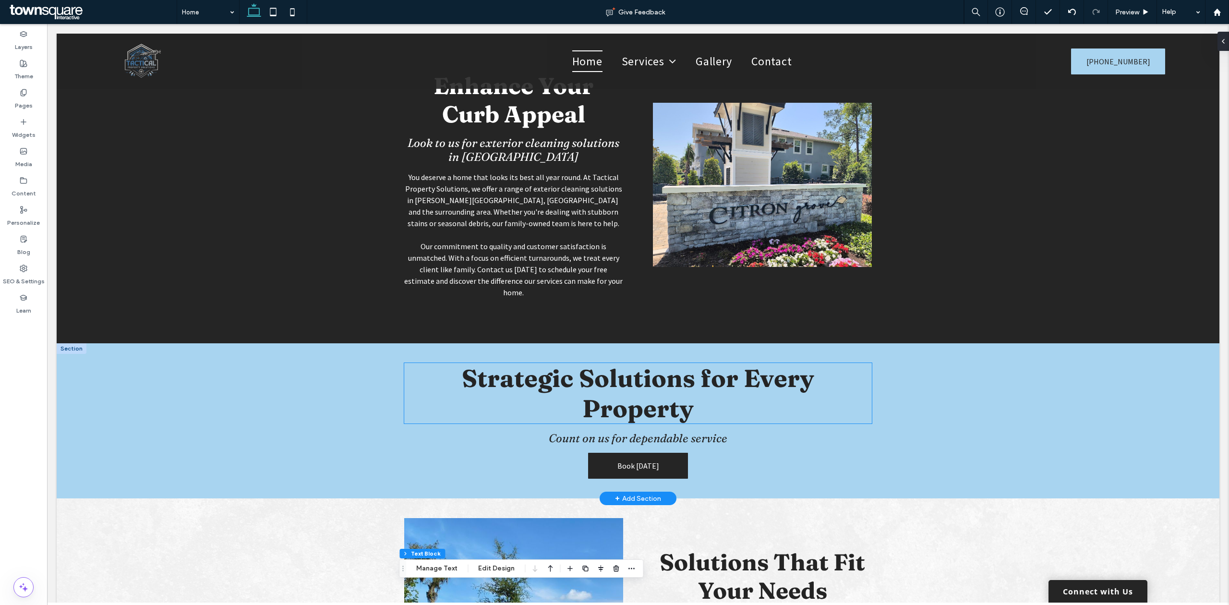
scroll to position [896, 0]
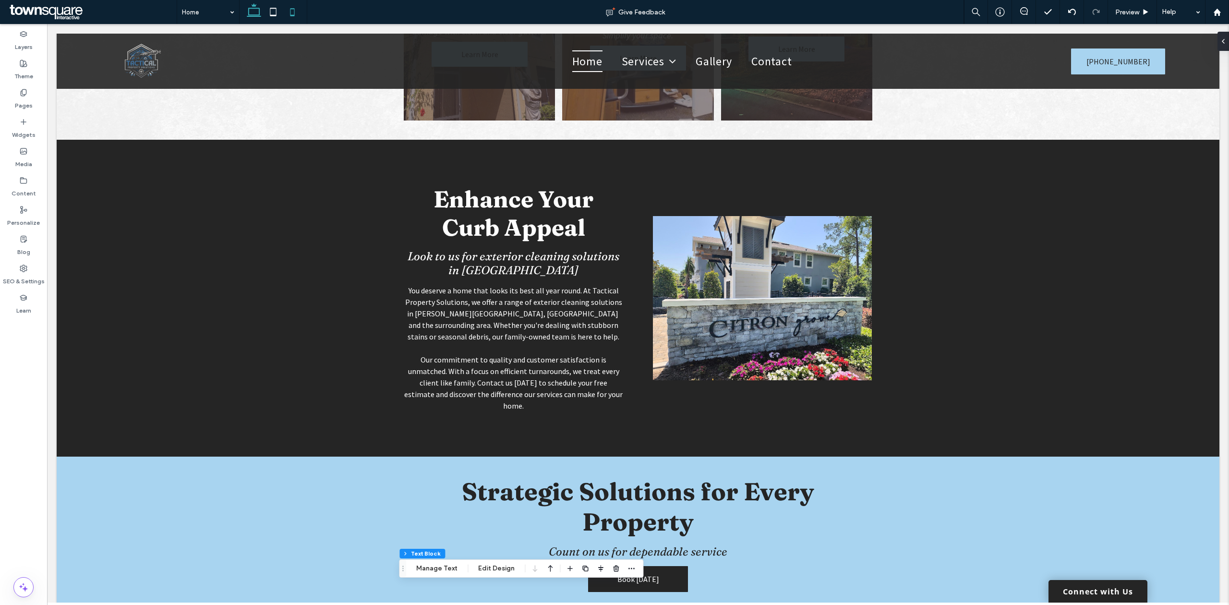
click at [289, 13] on icon at bounding box center [292, 11] width 19 height 19
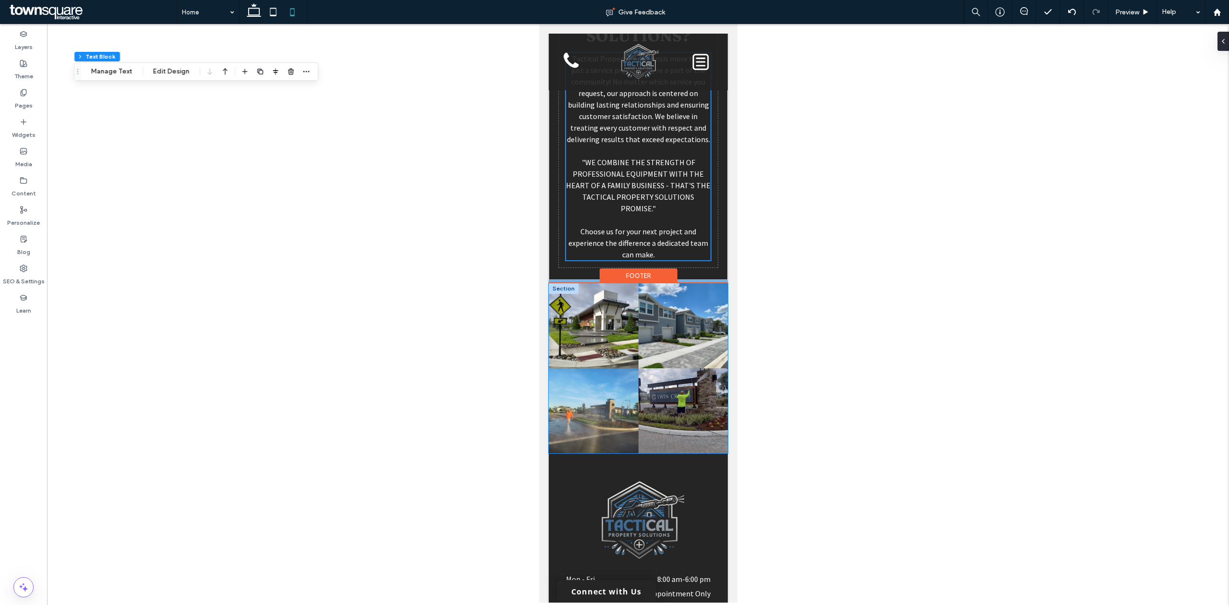
scroll to position [2728, 0]
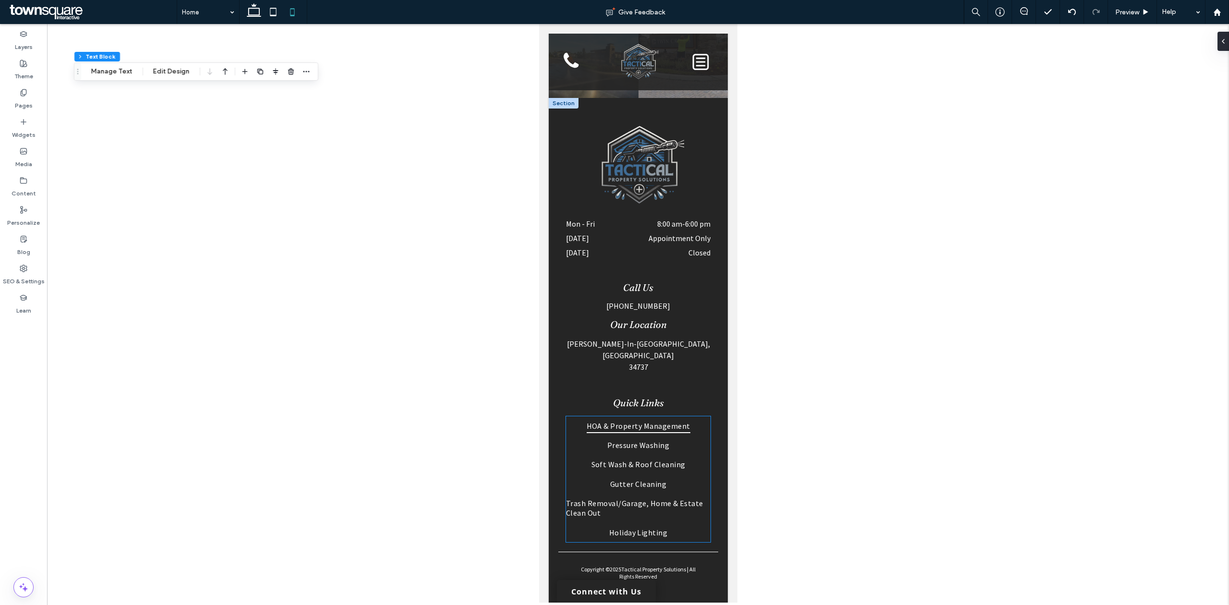
click at [574, 416] on link "HOA & Property Management" at bounding box center [638, 425] width 145 height 19
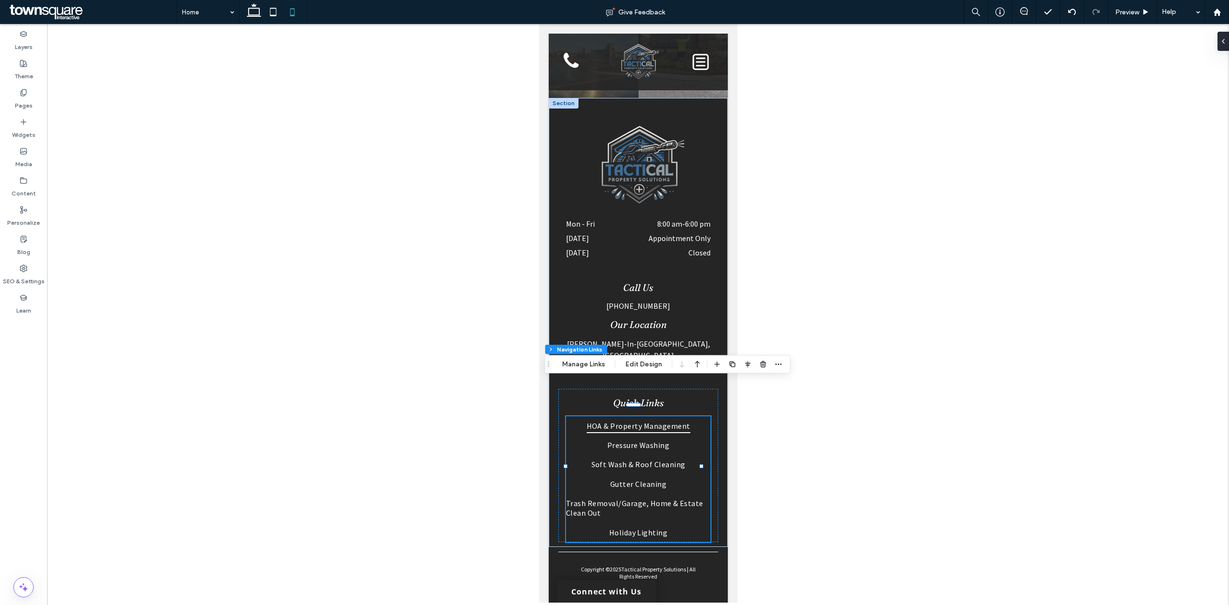
type input "***"
type input "****"
click at [742, 367] on span "button" at bounding box center [748, 365] width 12 height 12
click at [722, 379] on icon "flex-start" at bounding box center [723, 383] width 8 height 8
click at [748, 363] on use "button" at bounding box center [748, 364] width 6 height 7
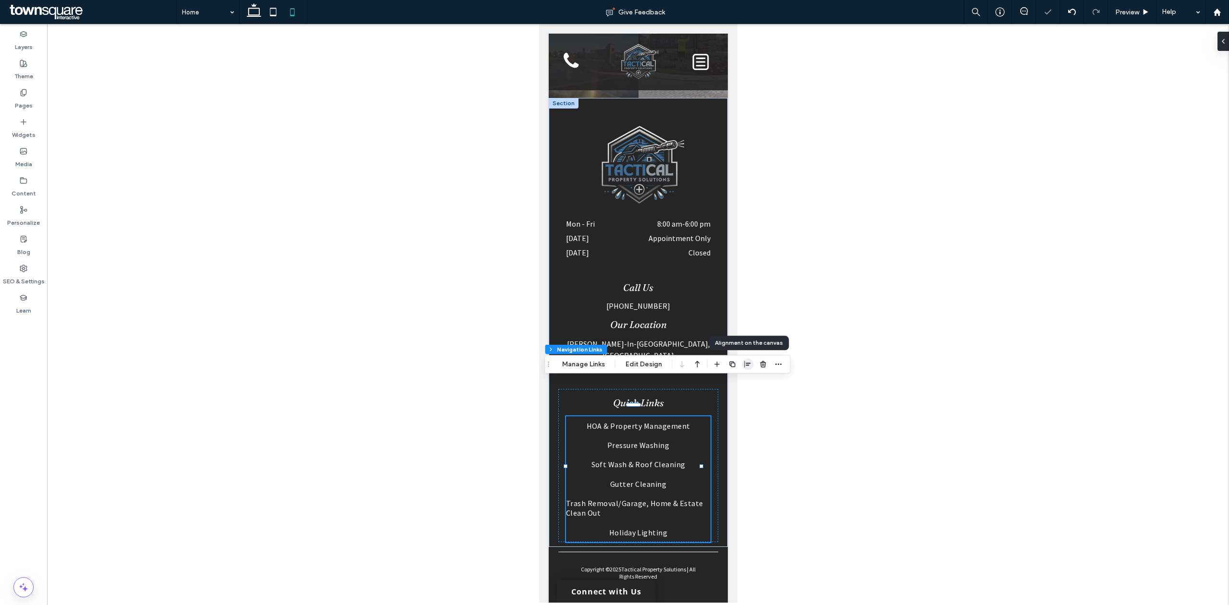
click at [748, 363] on use "button" at bounding box center [748, 364] width 6 height 7
click at [738, 379] on icon "center" at bounding box center [738, 383] width 8 height 8
click at [615, 416] on link "HOA & Property Management" at bounding box center [638, 425] width 145 height 19
click at [632, 364] on button "Edit Design" at bounding box center [643, 365] width 49 height 12
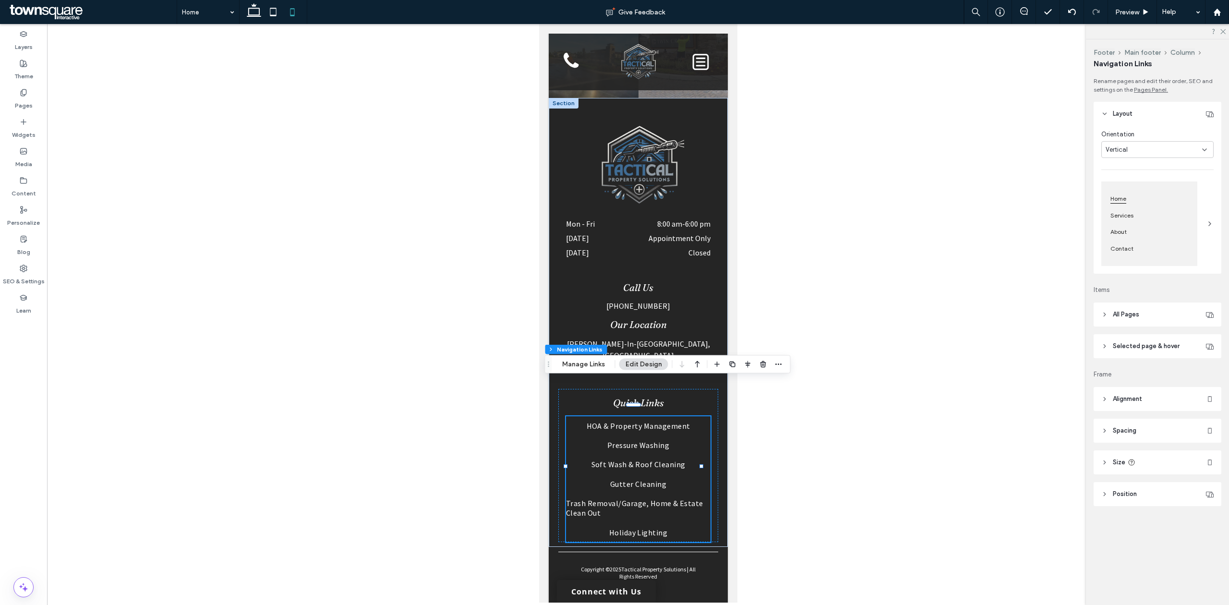
click at [1144, 428] on header "Spacing" at bounding box center [1158, 431] width 128 height 24
click at [1146, 477] on div "Rename pages and edit their order, SEO and settings on the Pages Panel. Layout …" at bounding box center [1161, 311] width 134 height 468
click at [1141, 498] on header "Position" at bounding box center [1158, 494] width 128 height 24
click at [1126, 318] on span "All Pages" at bounding box center [1126, 315] width 26 height 10
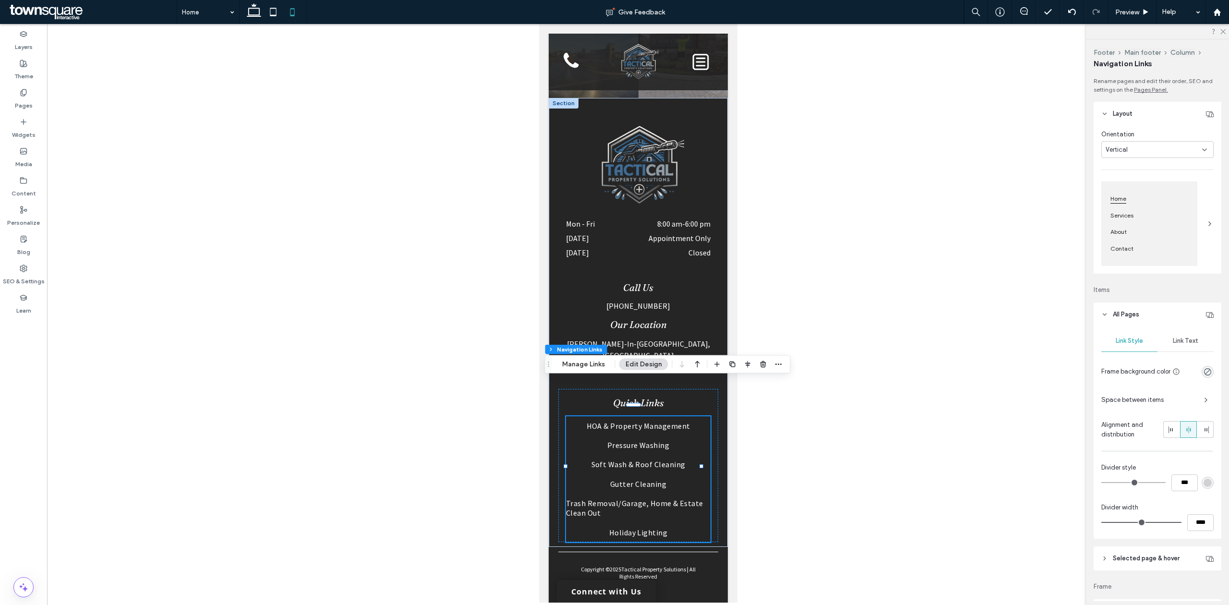
click at [1178, 337] on span "Link Text" at bounding box center [1185, 341] width 25 height 8
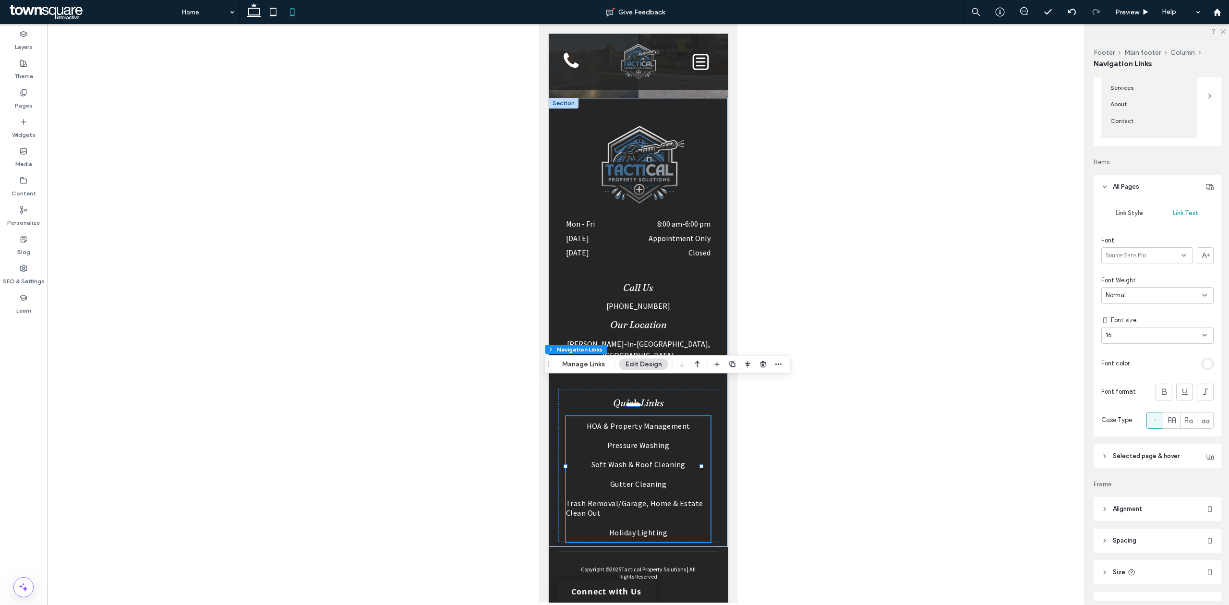
scroll to position [192, 0]
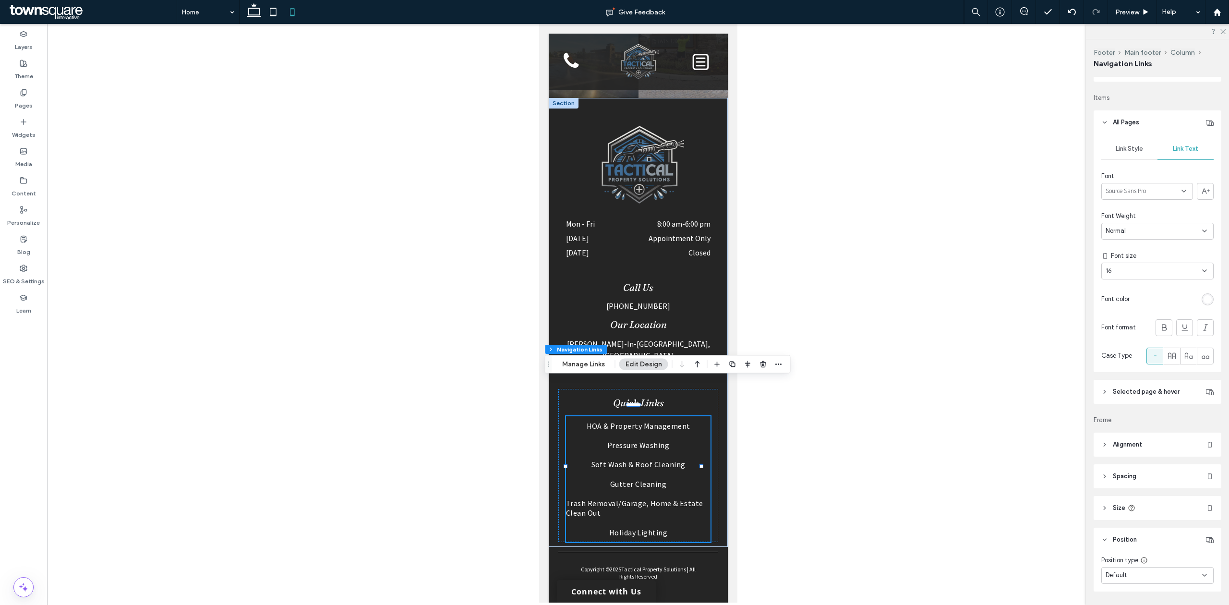
click at [1124, 397] on span "Selected page & hover" at bounding box center [1146, 392] width 67 height 10
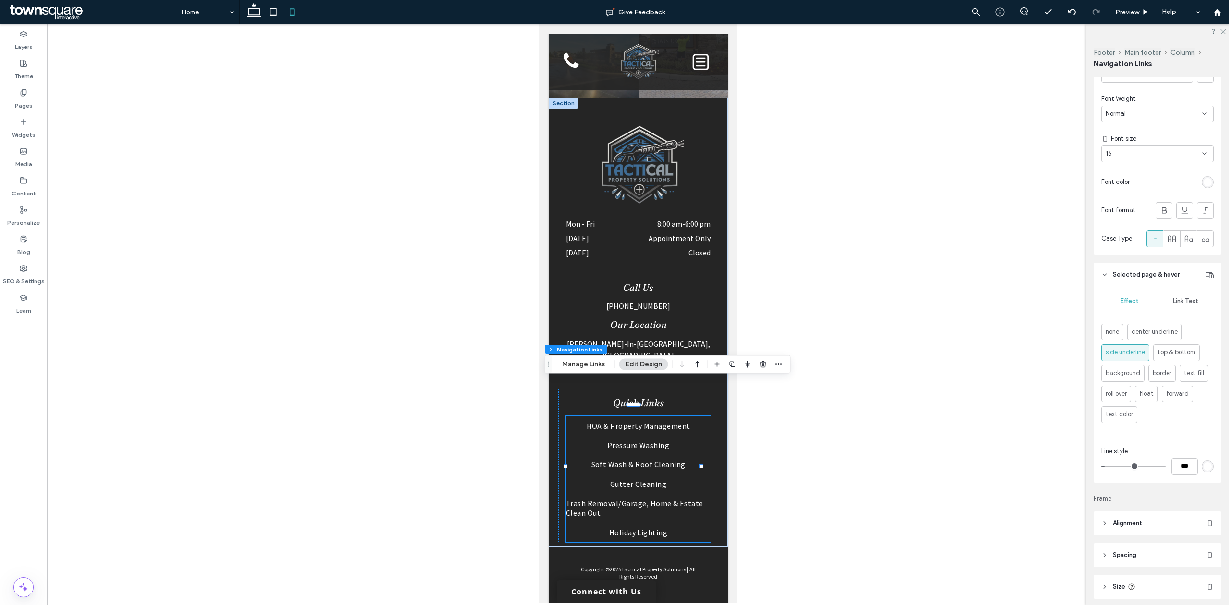
scroll to position [384, 0]
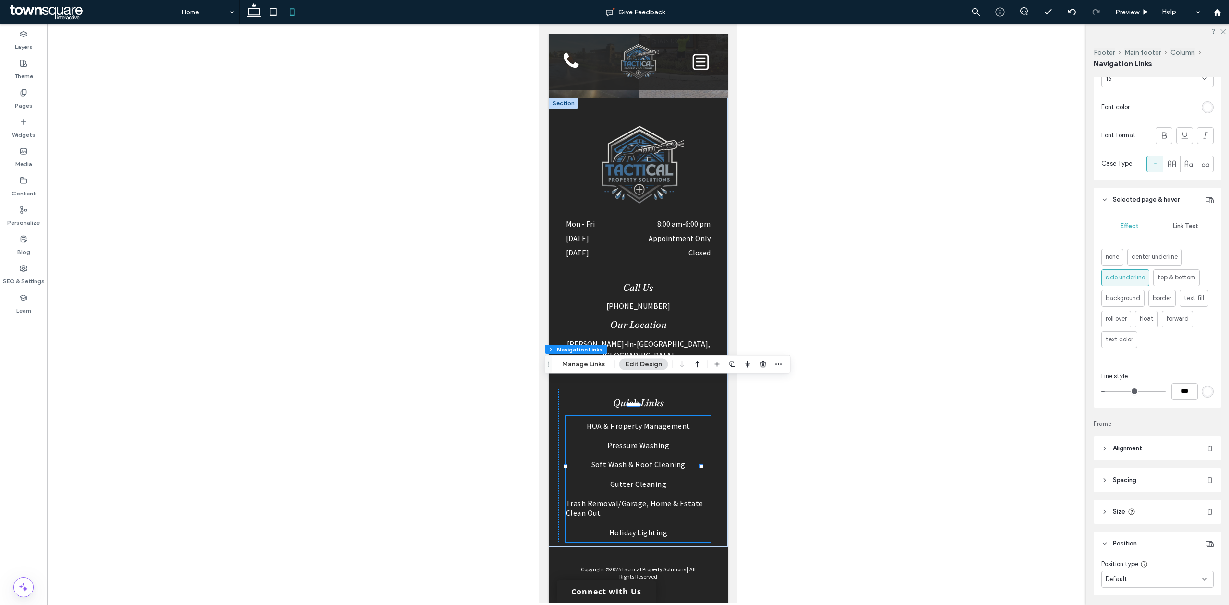
click at [1136, 444] on header "Alignment" at bounding box center [1158, 449] width 128 height 24
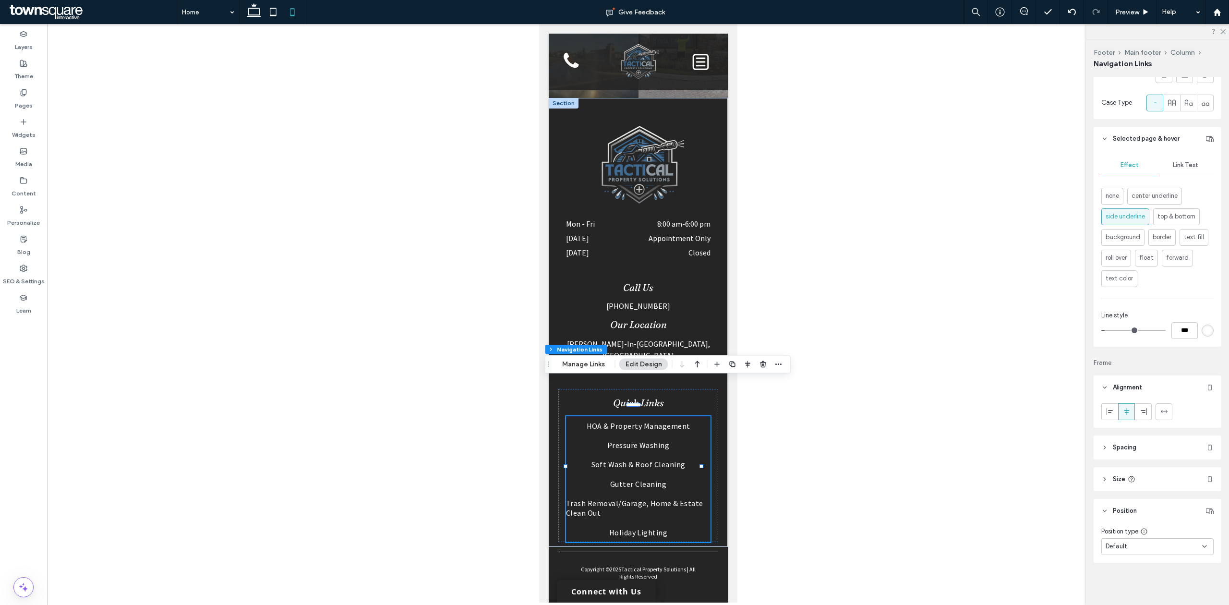
click at [1136, 453] on header "Spacing" at bounding box center [1158, 448] width 128 height 24
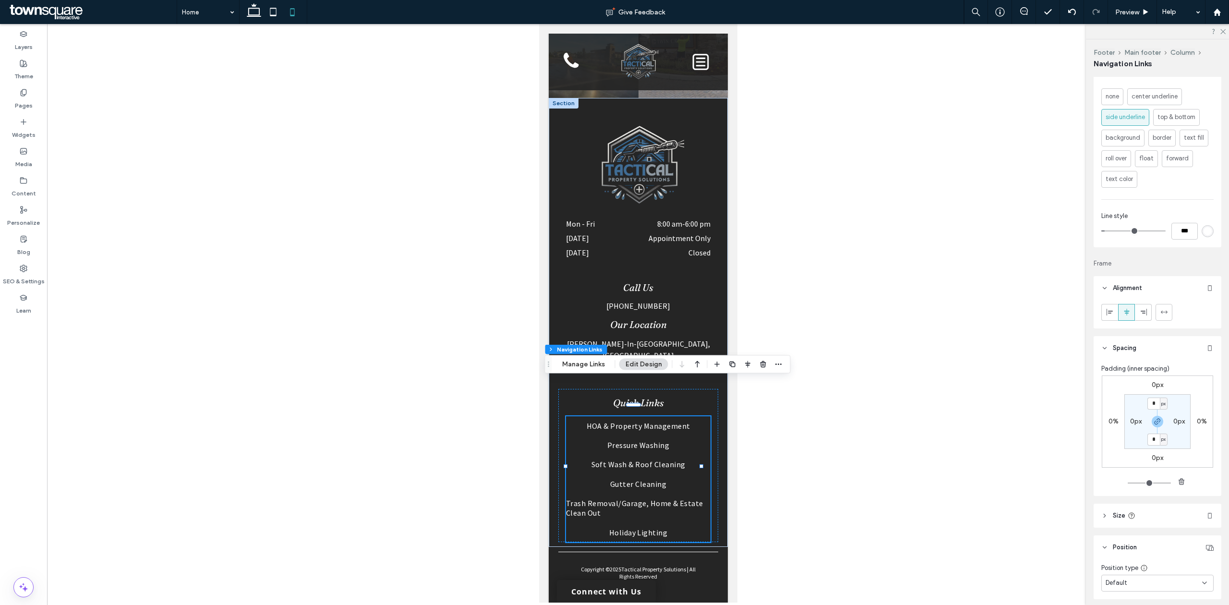
scroll to position [582, 0]
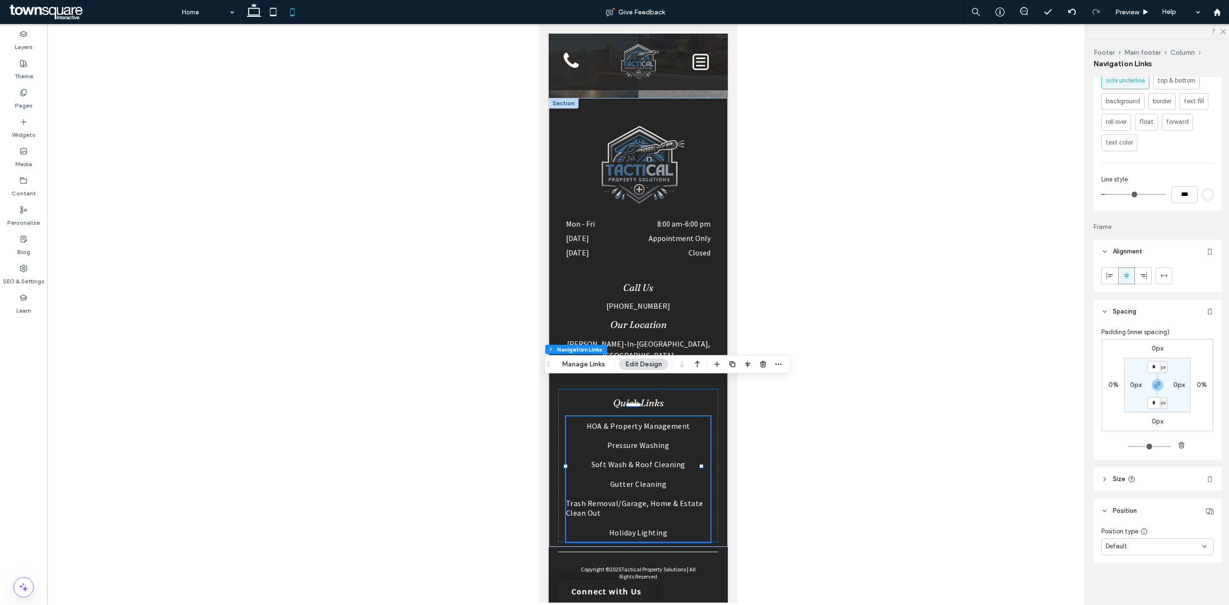
click at [1137, 483] on header "Size" at bounding box center [1158, 479] width 128 height 24
type input "*"
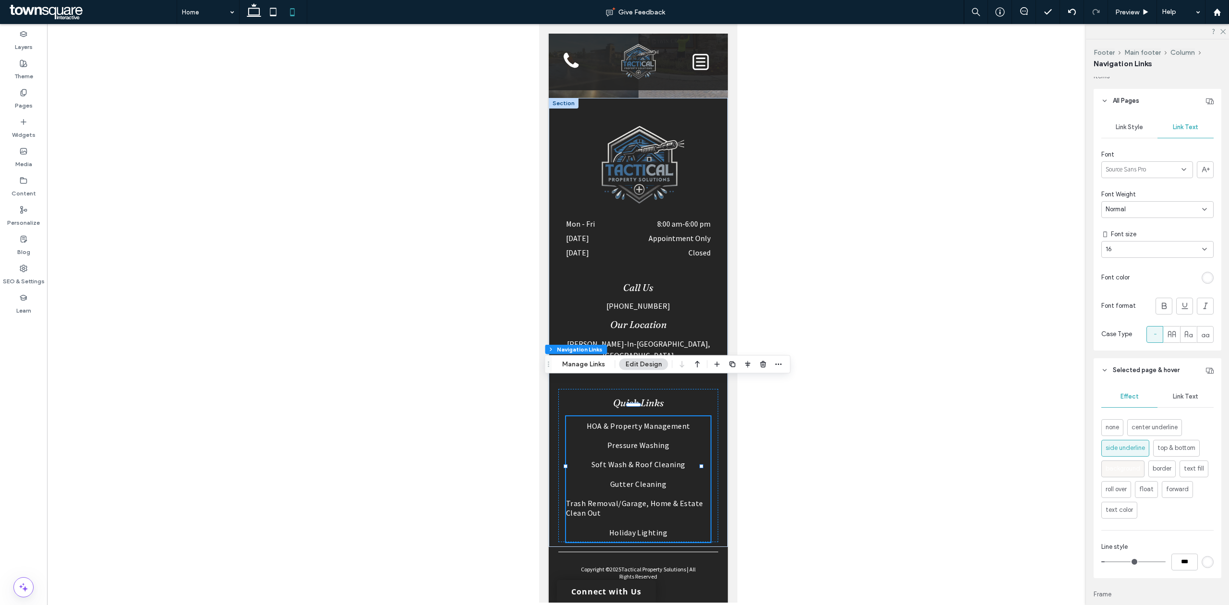
scroll to position [0, 0]
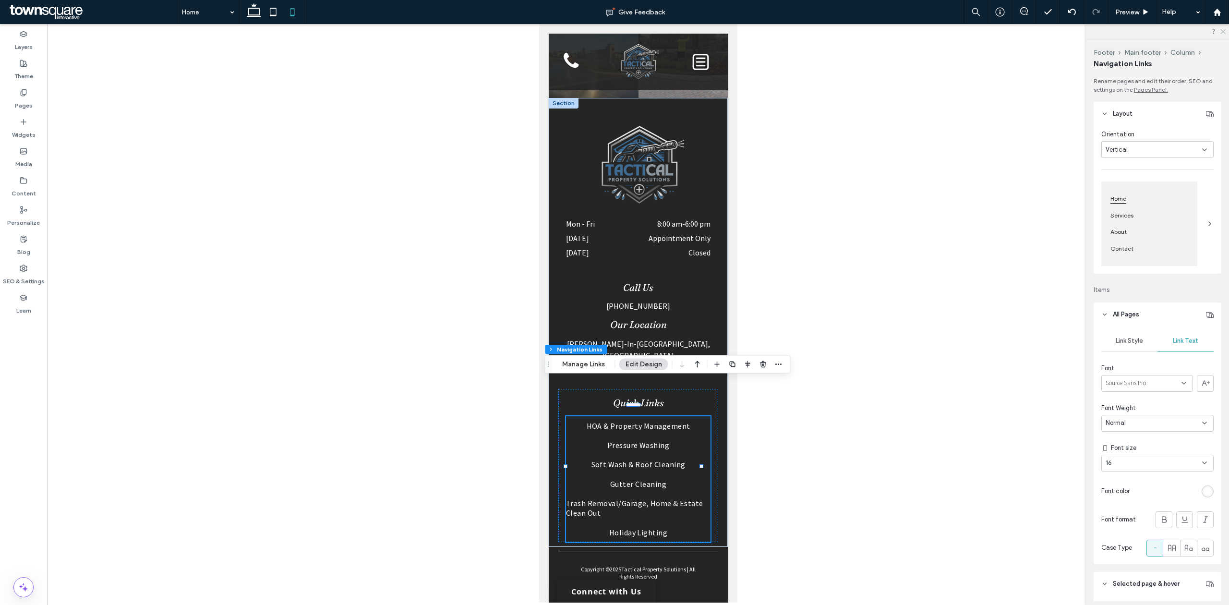
click at [1222, 33] on icon at bounding box center [1223, 31] width 6 height 6
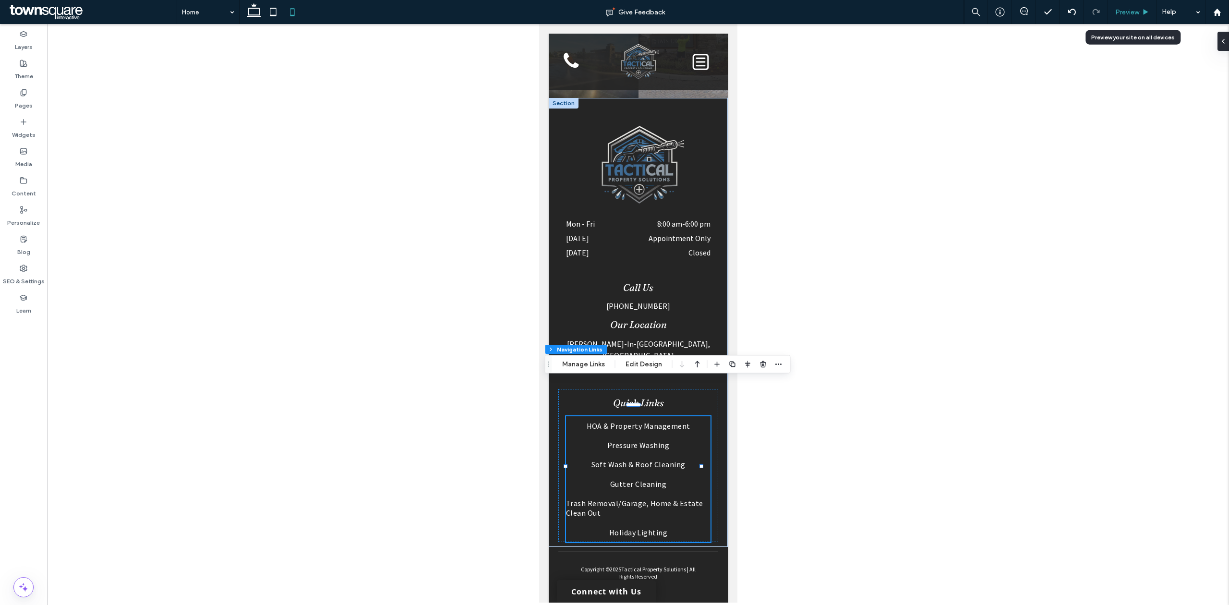
click at [1135, 12] on span "Preview" at bounding box center [1128, 12] width 24 height 8
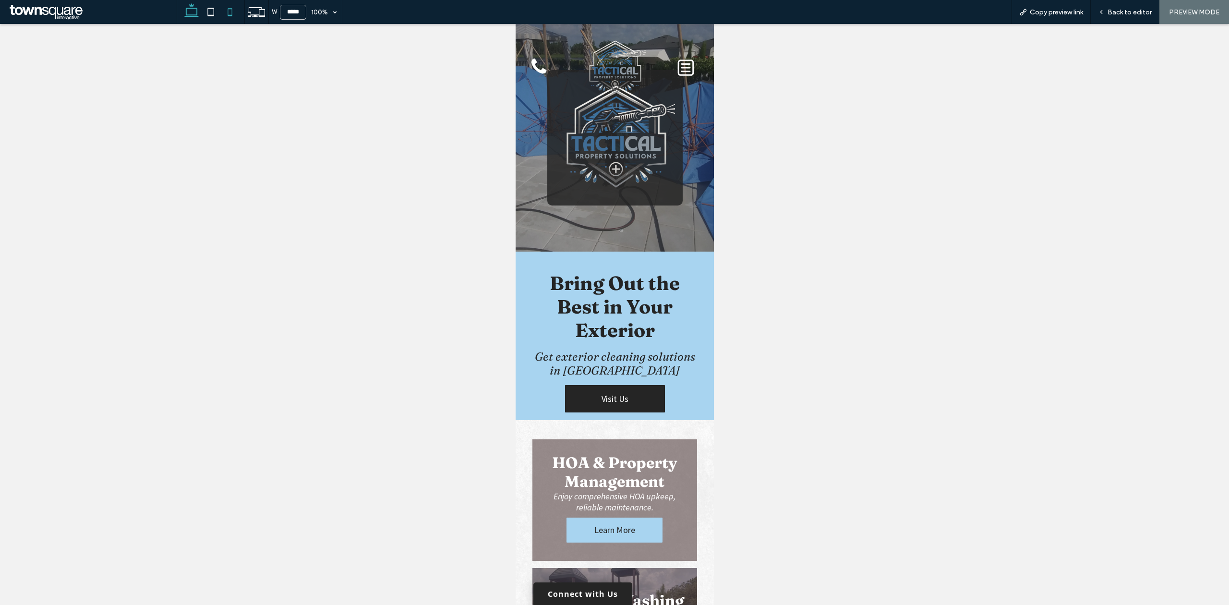
click at [185, 12] on icon at bounding box center [191, 11] width 19 height 19
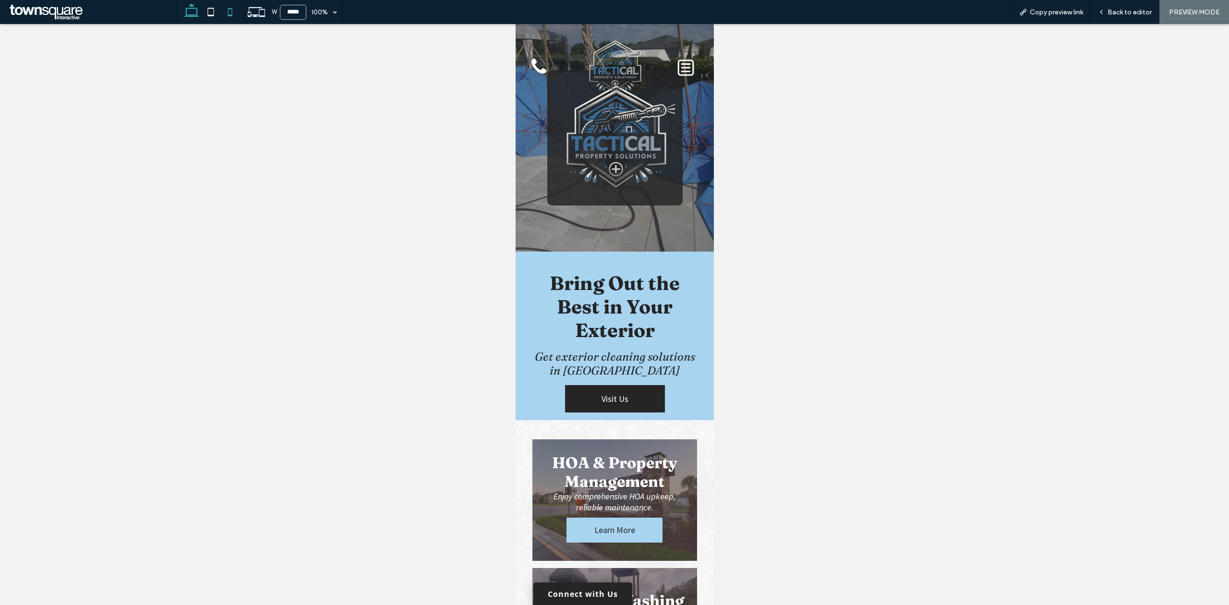
type input "******"
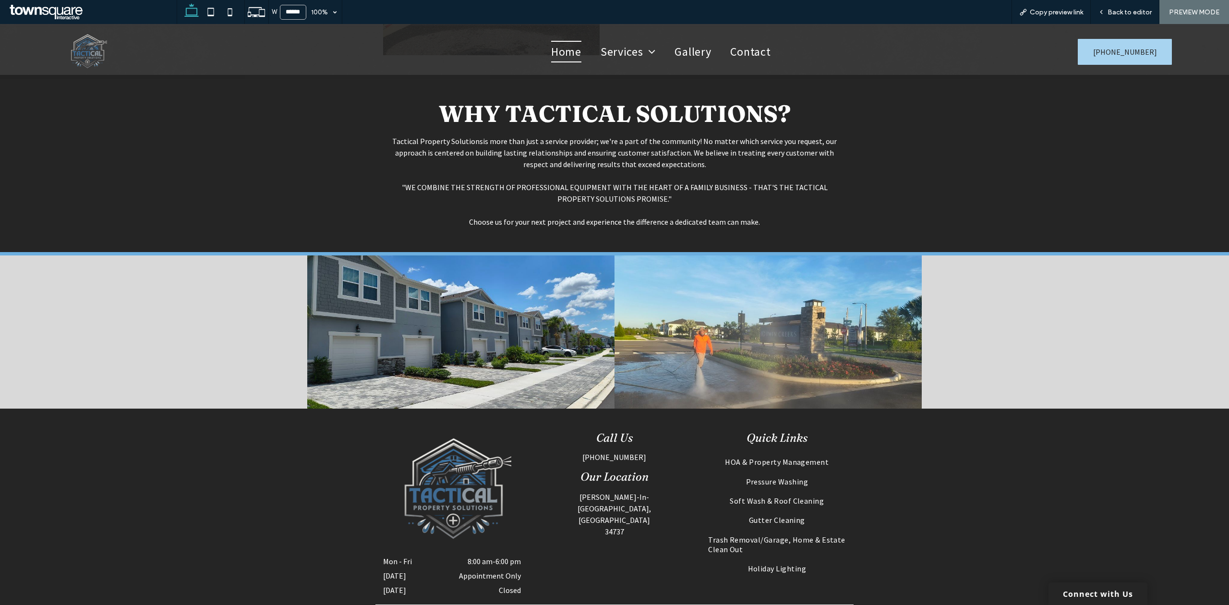
scroll to position [1771, 0]
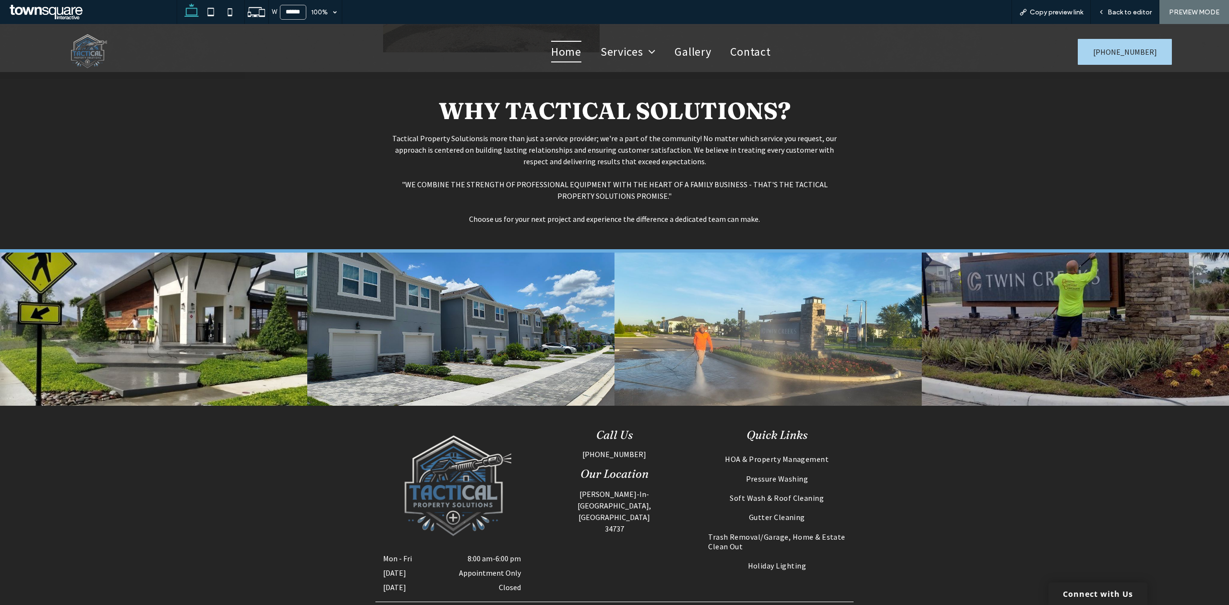
click at [942, 306] on link at bounding box center [1075, 329] width 307 height 153
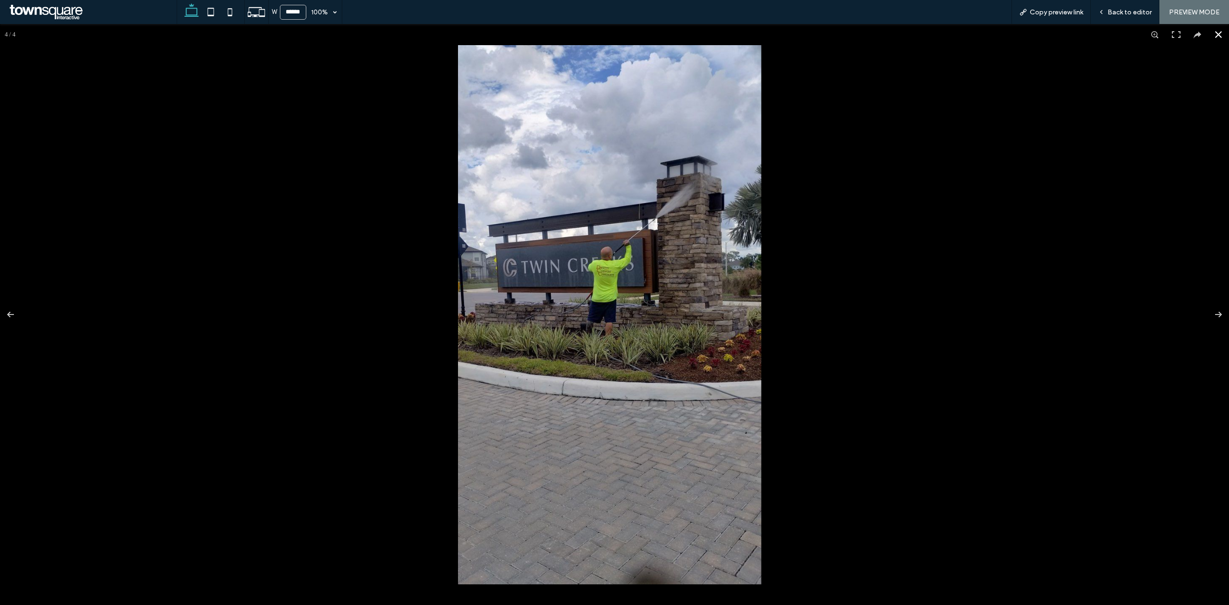
click at [1214, 35] on button at bounding box center [1218, 34] width 21 height 21
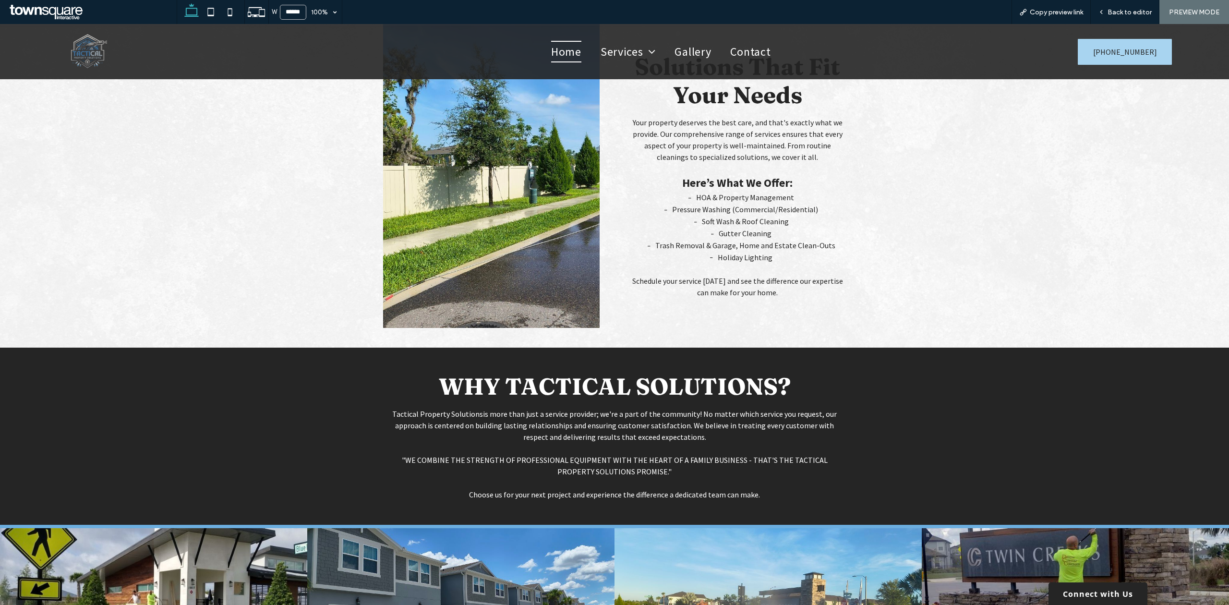
scroll to position [1472, 0]
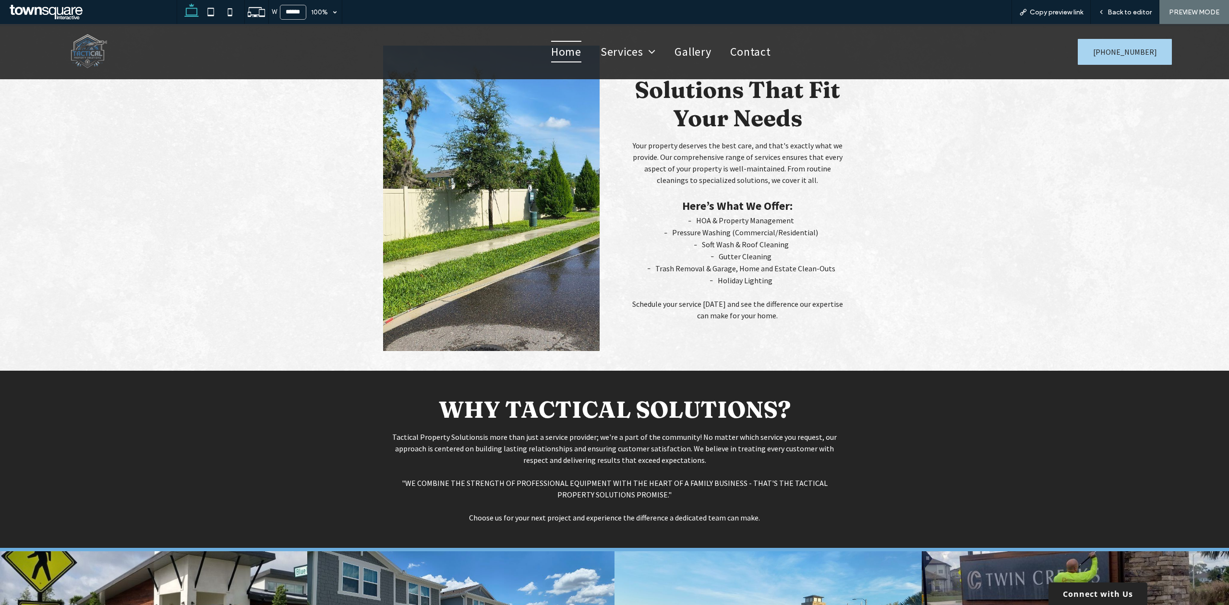
click at [776, 244] on span "Soft Wash & Roof Cleaning" at bounding box center [745, 245] width 87 height 10
click at [727, 274] on li "Trash Removal & Garage, Home and Estate Clean-Outs" at bounding box center [745, 269] width 201 height 12
click at [730, 263] on li "Trash Removal & Garage, Home and Estate Clean-Outs" at bounding box center [745, 269] width 201 height 12
click at [1128, 14] on span "Back to editor" at bounding box center [1130, 12] width 44 height 8
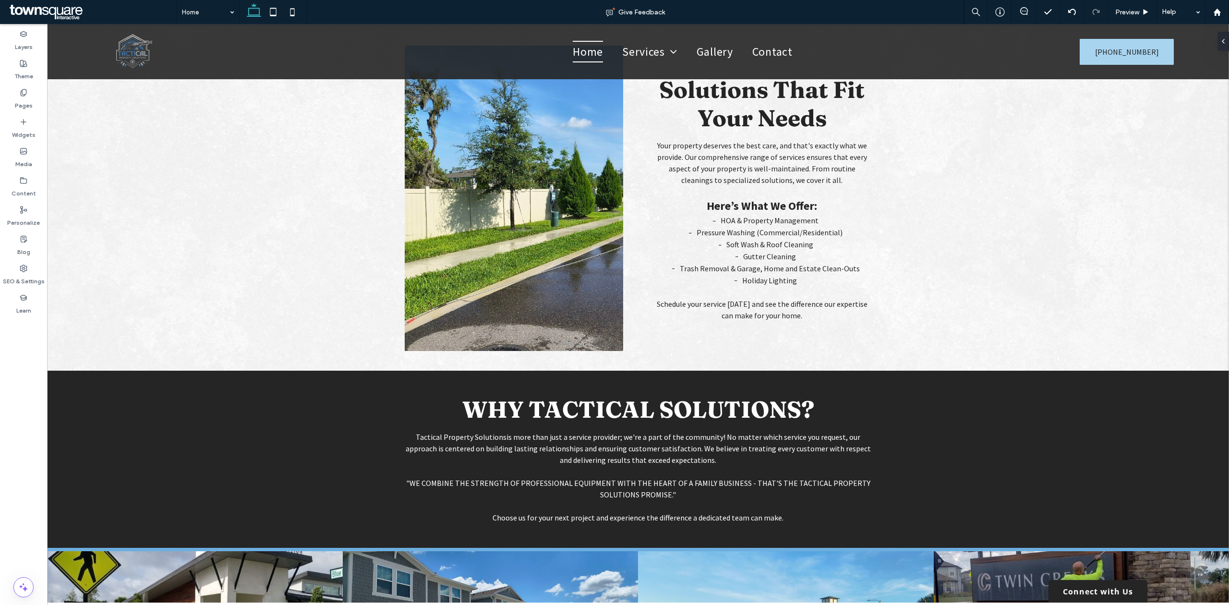
scroll to position [1482, 0]
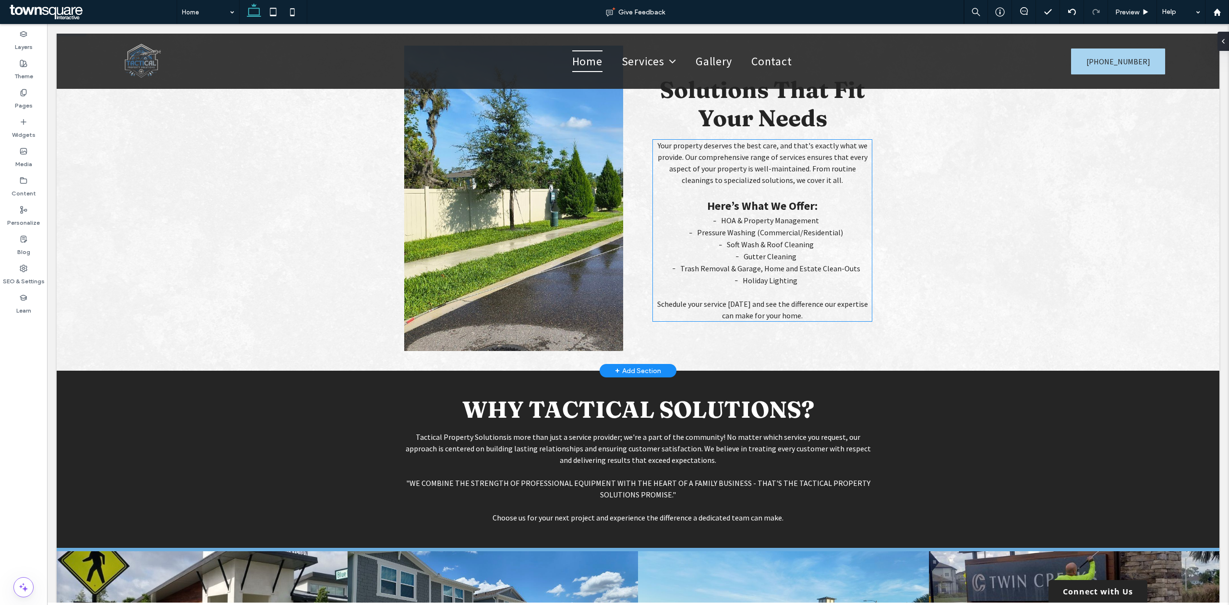
click at [803, 275] on li "Holiday Lighting" at bounding box center [770, 281] width 204 height 12
click at [798, 275] on li "Holiday Lighting" at bounding box center [770, 281] width 204 height 12
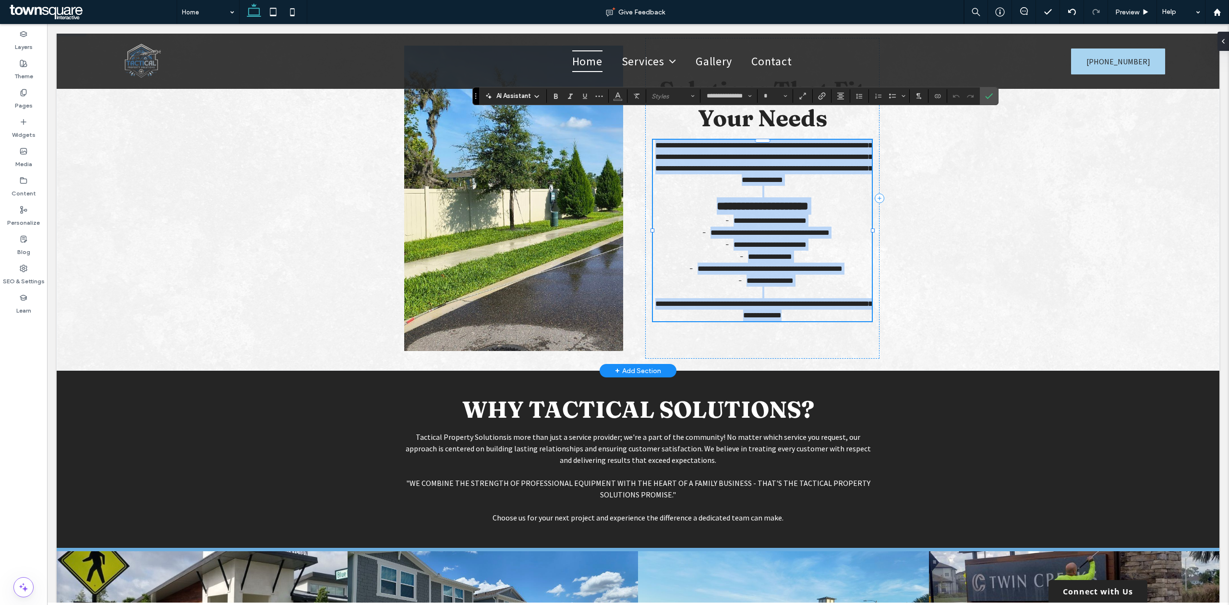
click at [798, 275] on li "**********" at bounding box center [770, 281] width 204 height 12
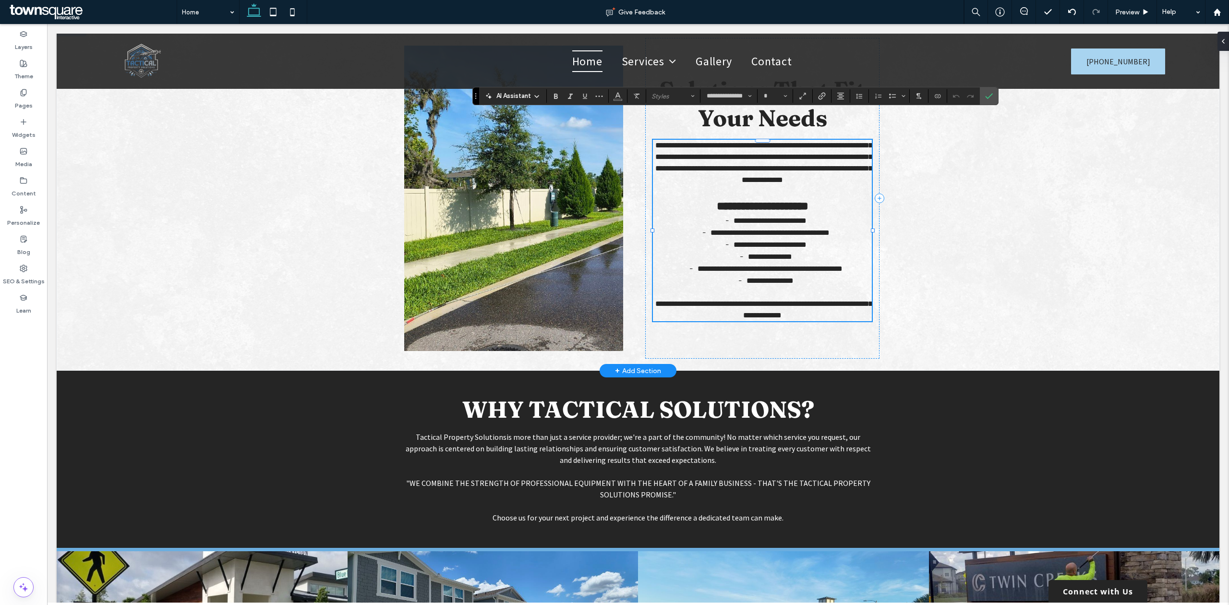
type input "**"
drag, startPoint x: 799, startPoint y: 258, endPoint x: 696, endPoint y: 193, distance: 121.8
click at [696, 193] on div "**********" at bounding box center [762, 231] width 219 height 182
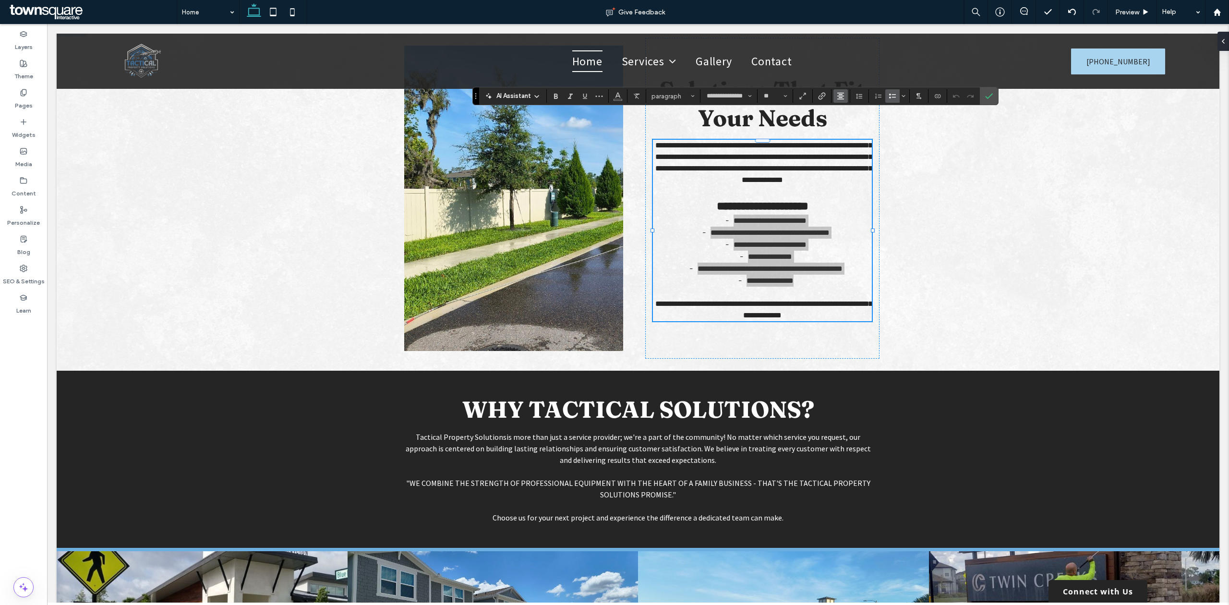
click at [844, 93] on use "Alignment" at bounding box center [840, 96] width 7 height 7
click at [844, 112] on label "ui.textEditor.alignment.left" at bounding box center [851, 112] width 34 height 14
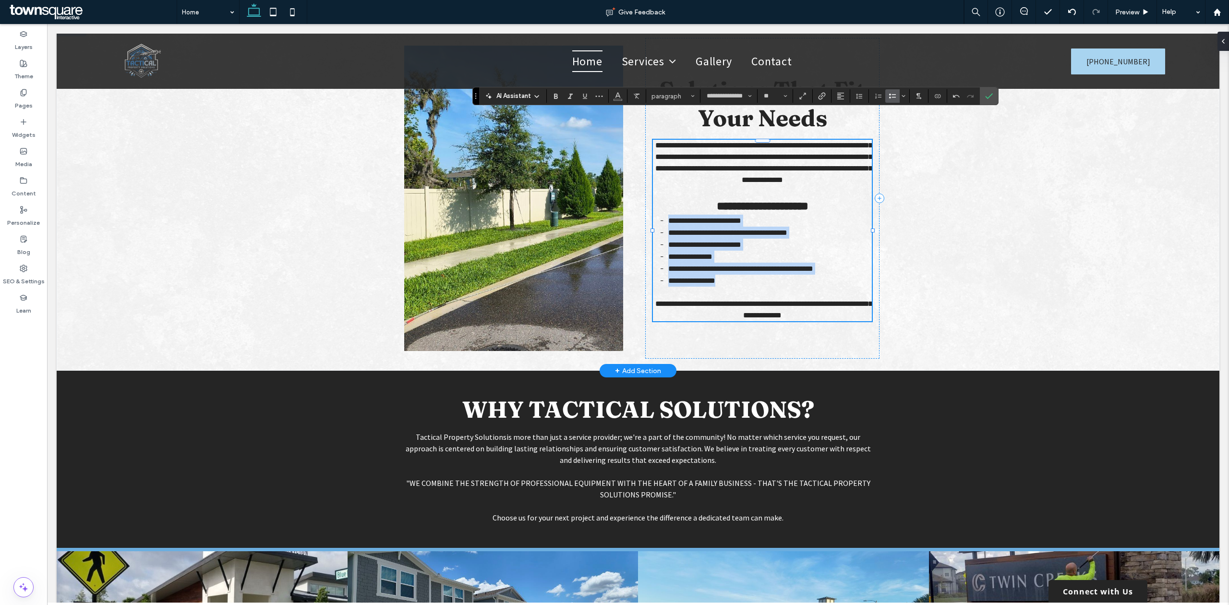
click at [803, 251] on li "**********" at bounding box center [770, 257] width 204 height 12
drag, startPoint x: 723, startPoint y: 254, endPoint x: 654, endPoint y: 191, distance: 93.5
click at [654, 215] on ul "**********" at bounding box center [762, 251] width 219 height 72
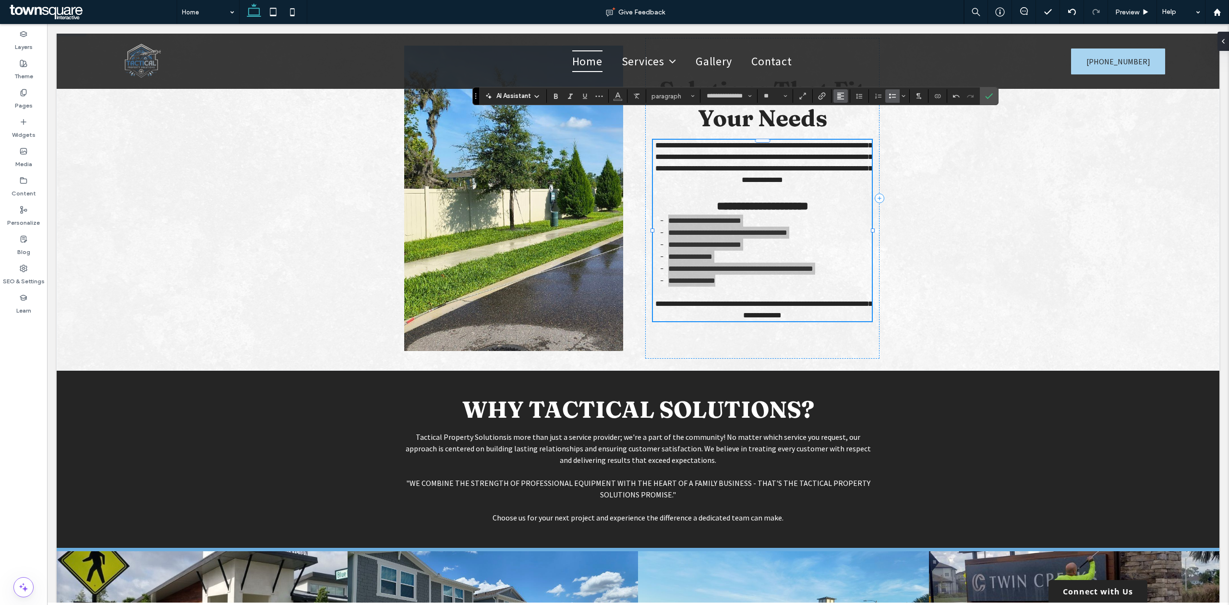
click at [838, 93] on icon "Alignment" at bounding box center [841, 96] width 8 height 8
click at [849, 125] on use "ui.textEditor.alignment.center" at bounding box center [848, 125] width 7 height 7
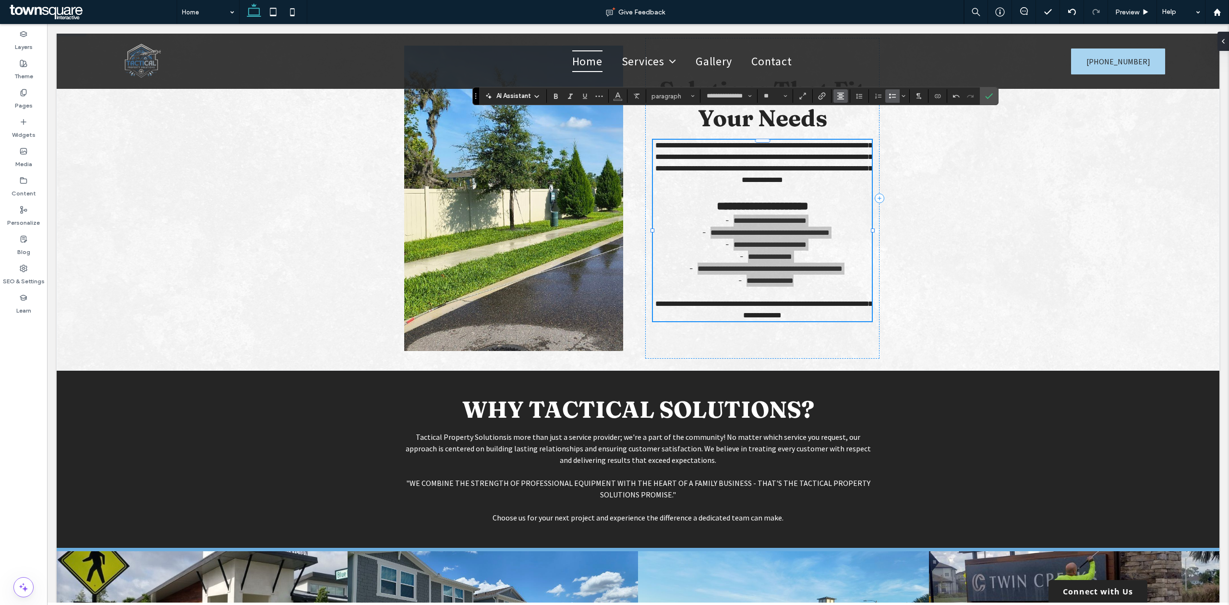
click at [845, 95] on icon "Alignment" at bounding box center [841, 96] width 8 height 8
click at [839, 115] on span "ui.textEditor.alignment.left" at bounding box center [839, 112] width 4 height 14
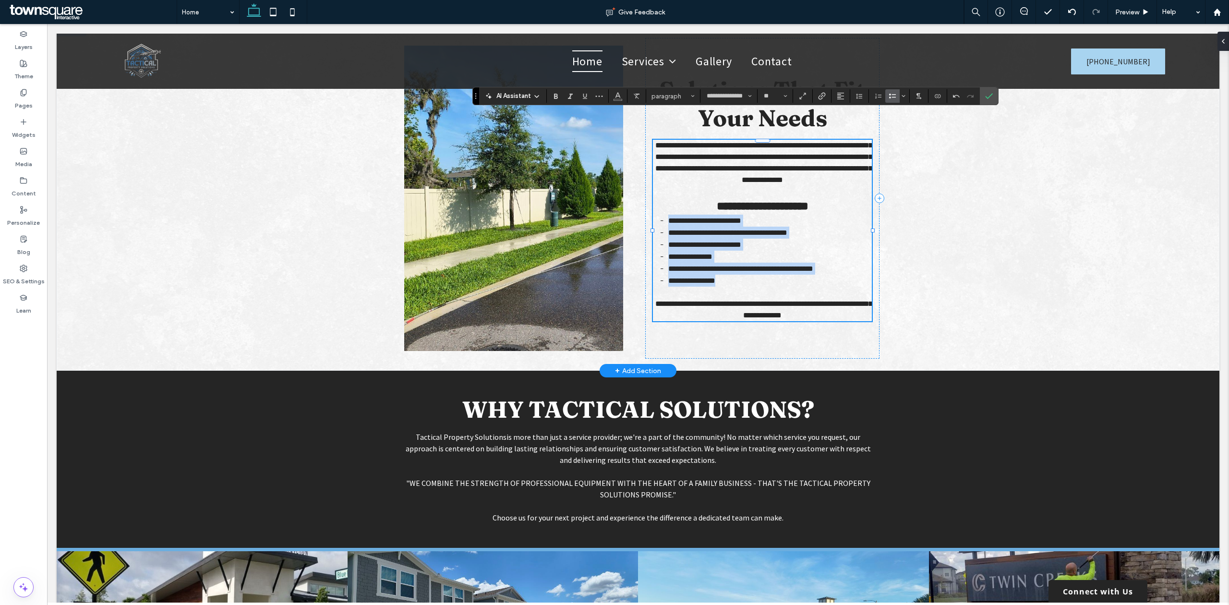
click at [861, 275] on li "**********" at bounding box center [770, 281] width 204 height 12
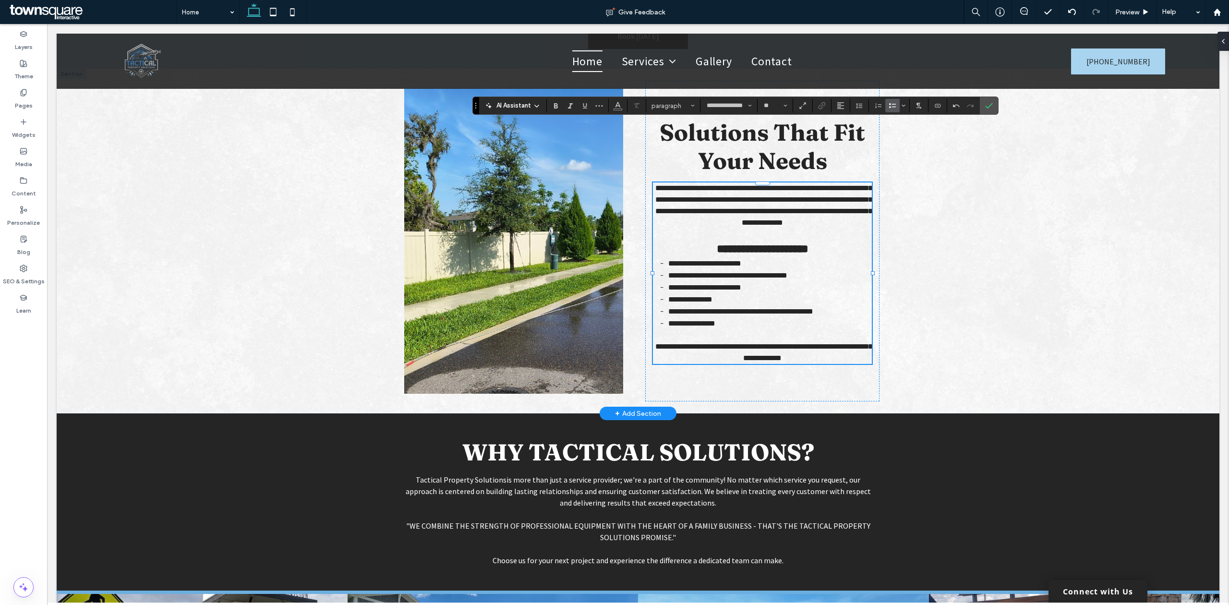
scroll to position [1418, 0]
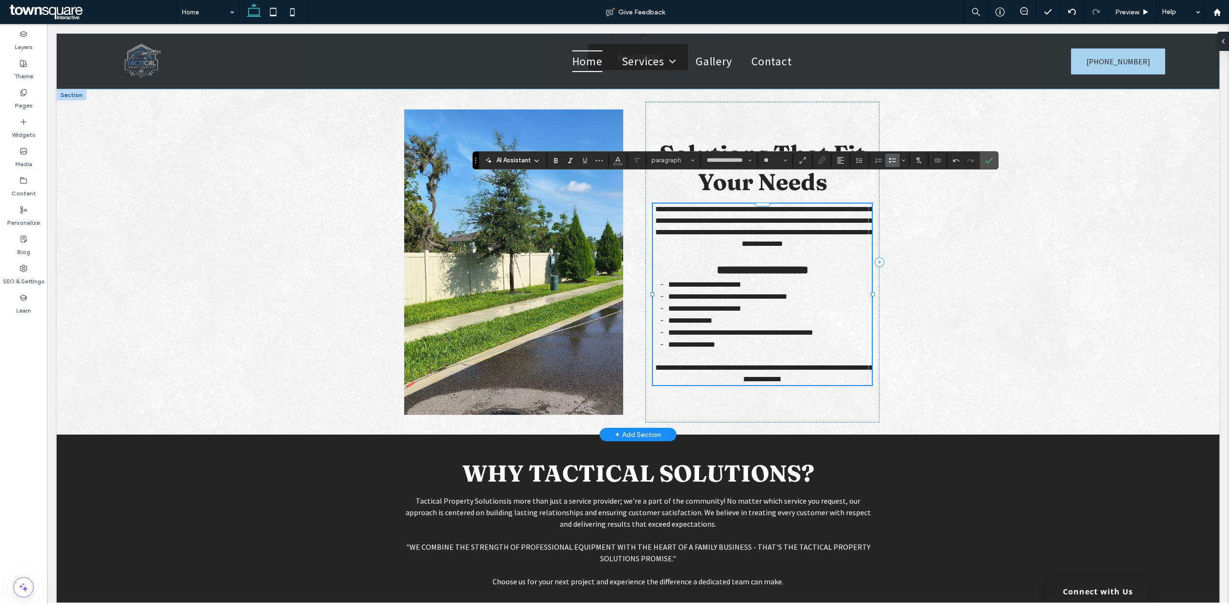
click at [738, 364] on span "**********" at bounding box center [763, 373] width 217 height 19
click at [873, 291] on div "**********" at bounding box center [762, 262] width 234 height 321
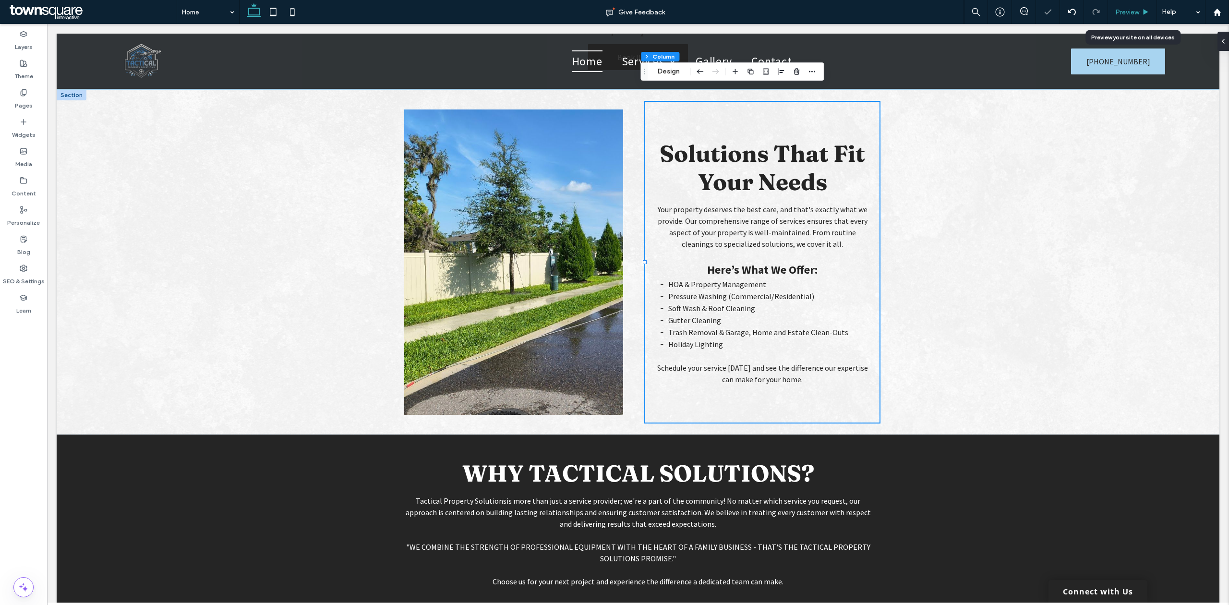
click at [1122, 8] on span "Preview" at bounding box center [1128, 12] width 24 height 8
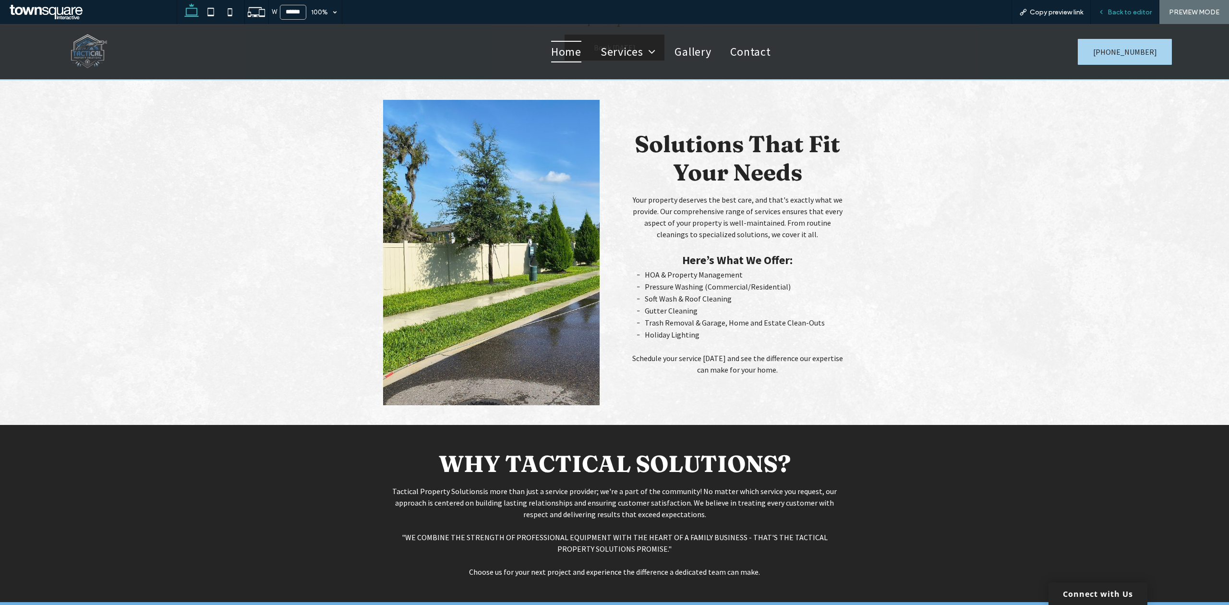
scroll to position [1439, 0]
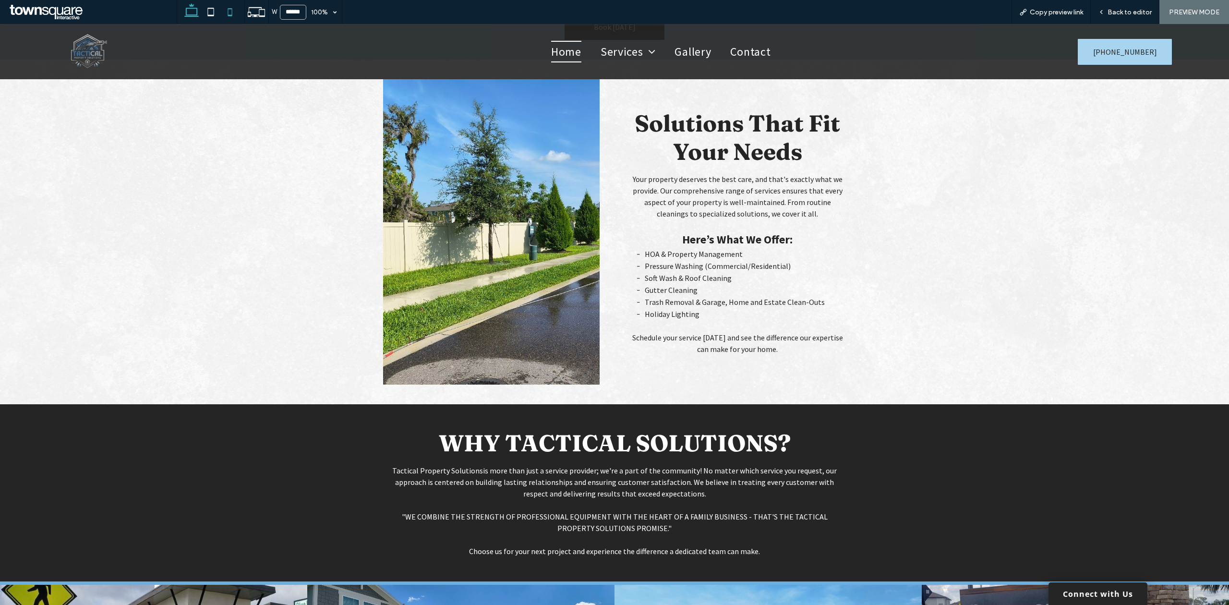
click at [227, 11] on icon at bounding box center [229, 11] width 19 height 19
type input "*****"
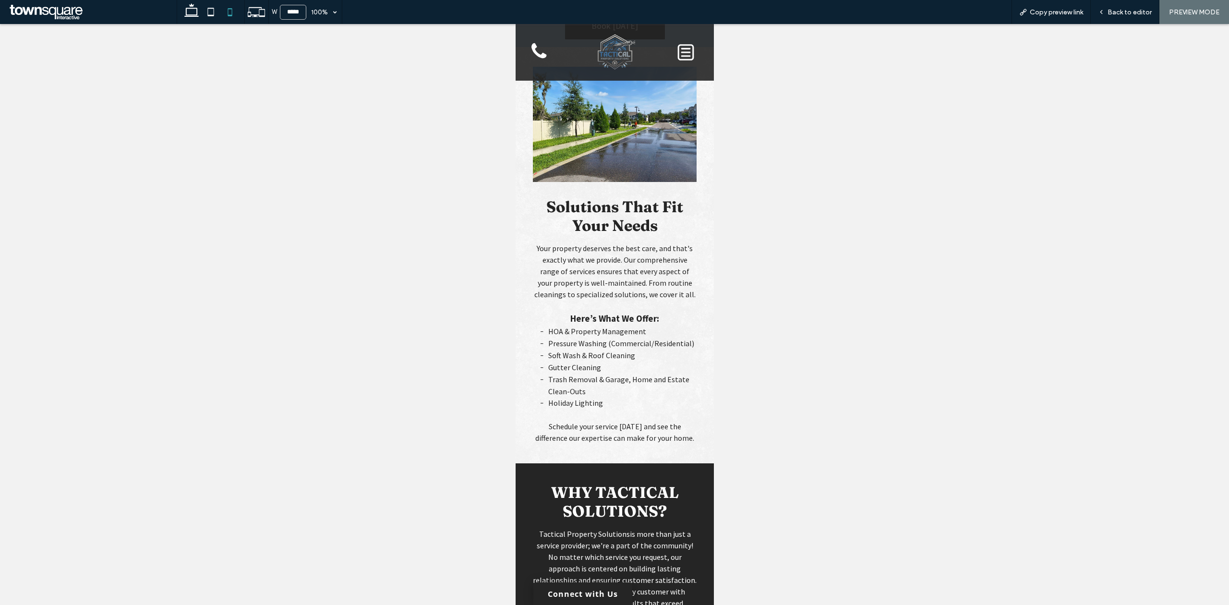
scroll to position [1753, 0]
